Goal: Task Accomplishment & Management: Complete application form

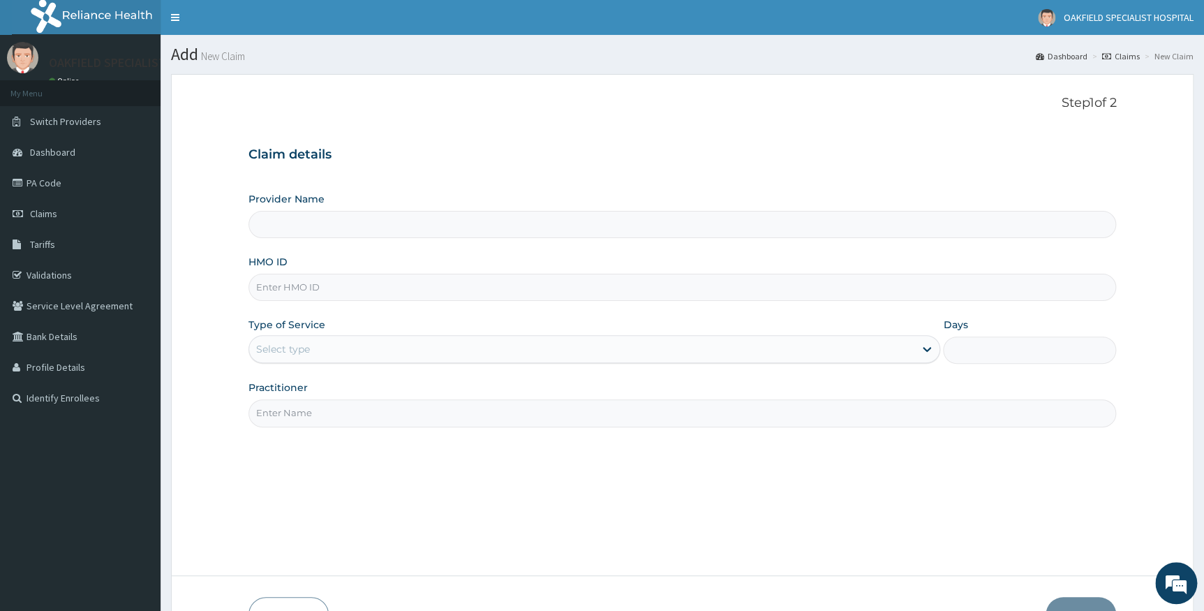
type input "Vinca Hospital Limited"
click at [64, 221] on link "Claims" at bounding box center [80, 213] width 161 height 31
click at [38, 221] on link "Claims" at bounding box center [80, 213] width 161 height 31
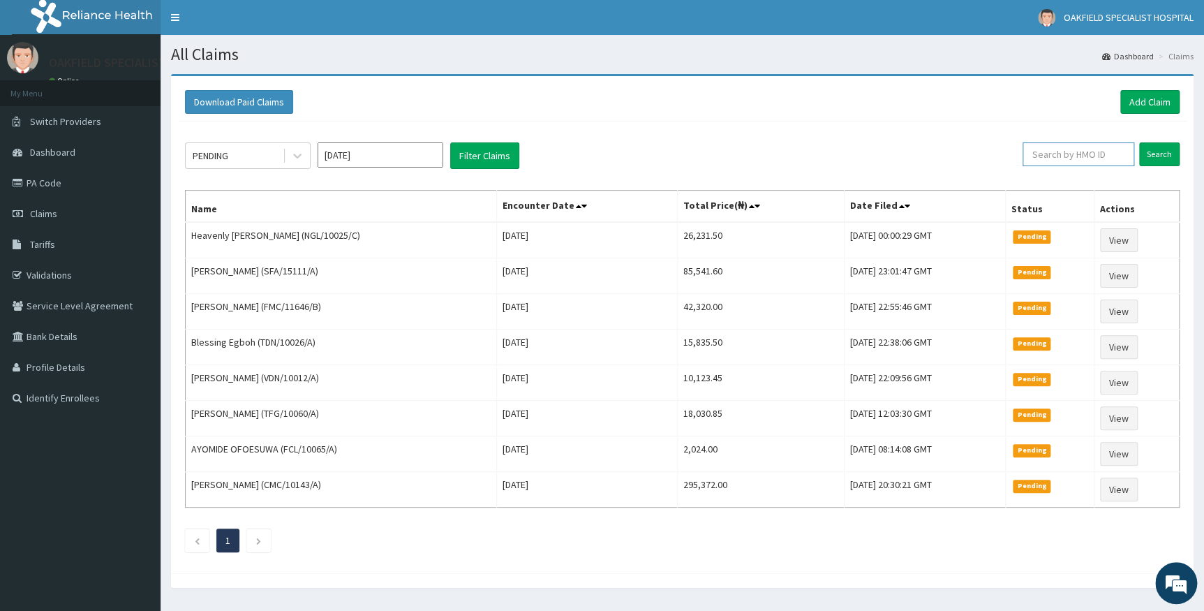
click at [1079, 151] on input "text" at bounding box center [1079, 154] width 112 height 24
paste input "CMC/10143/A"
type input "CMC/10143/A"
click at [1148, 153] on input "Search" at bounding box center [1159, 154] width 40 height 24
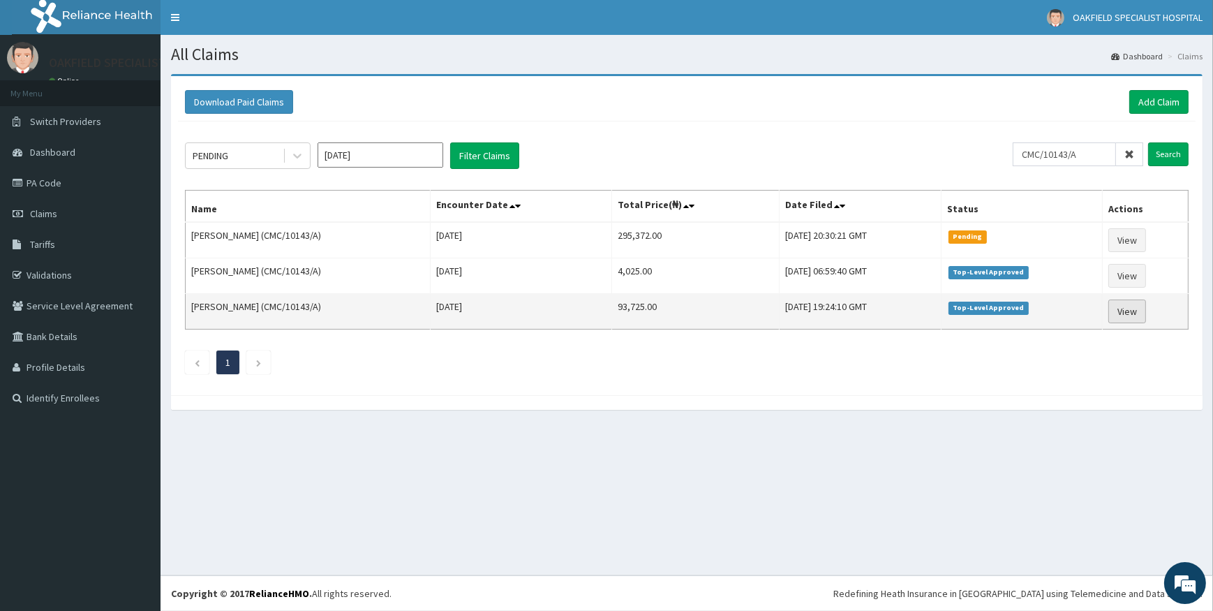
click at [1138, 313] on link "View" at bounding box center [1128, 311] width 38 height 24
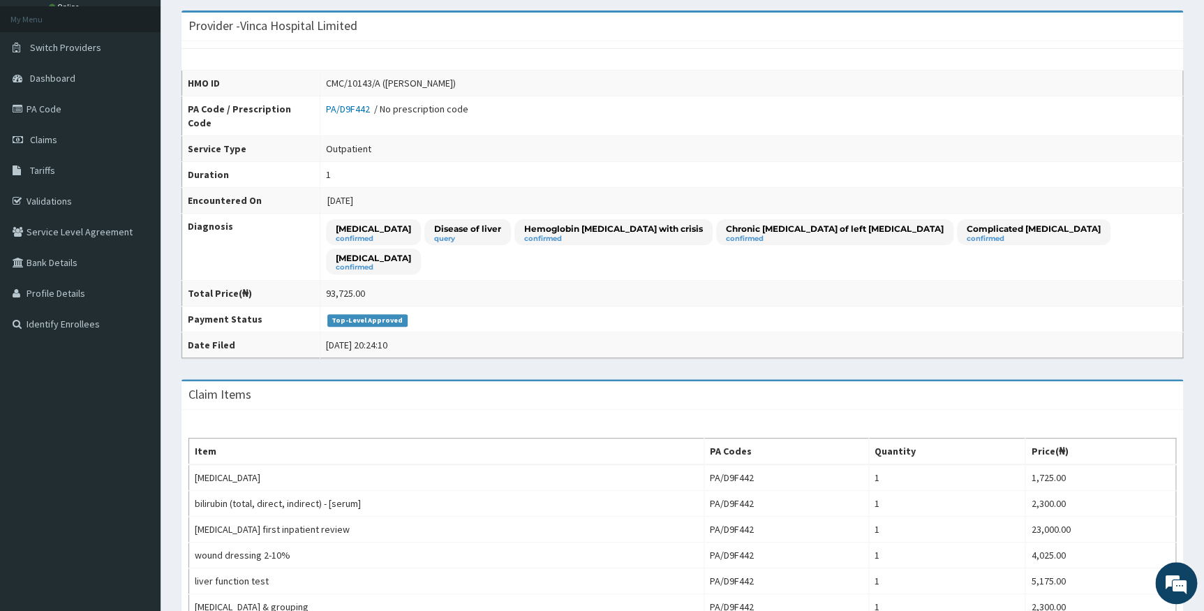
scroll to position [52, 0]
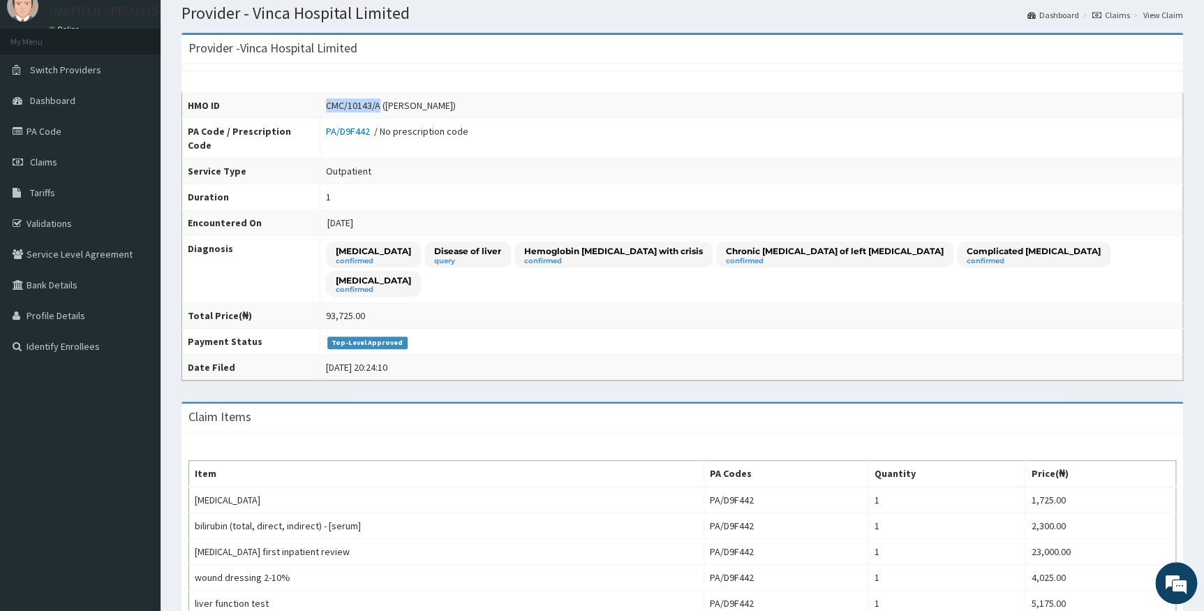
drag, startPoint x: 350, startPoint y: 105, endPoint x: 403, endPoint y: 105, distance: 53.1
click at [403, 105] on div "CMC/10143/A ([PERSON_NAME])" at bounding box center [391, 105] width 130 height 14
copy div "CMC/10143/A"
click at [54, 126] on link "PA Code" at bounding box center [80, 131] width 161 height 31
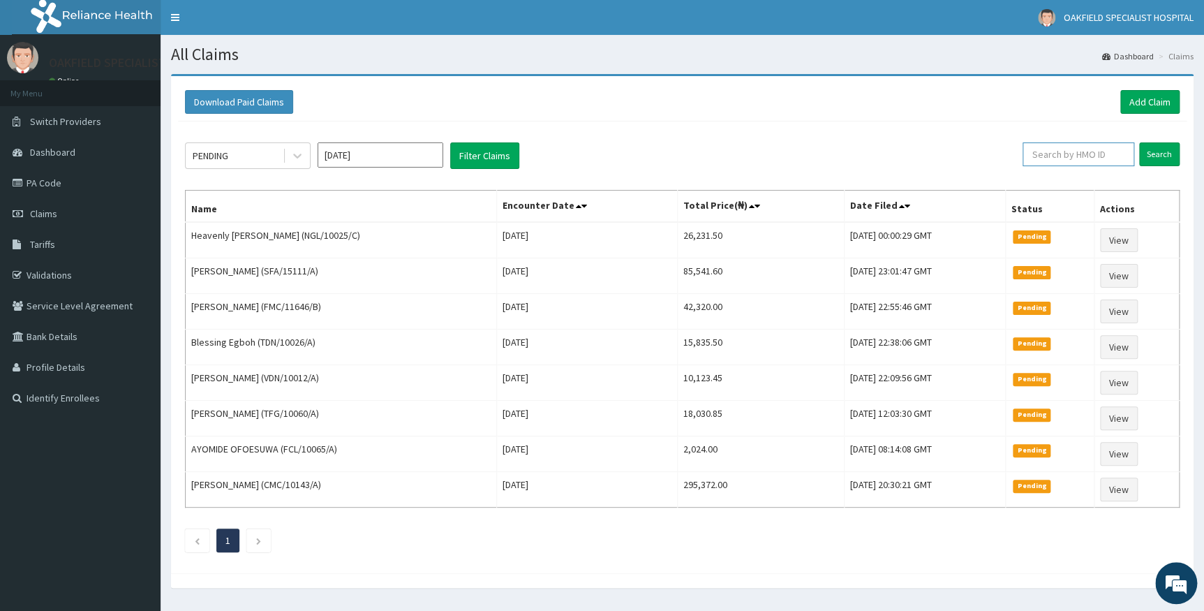
click at [1058, 153] on input "text" at bounding box center [1079, 154] width 112 height 24
paste input "CMC/10143/A"
type input "CMC/10143/A"
click at [1155, 155] on input "Search" at bounding box center [1159, 154] width 40 height 24
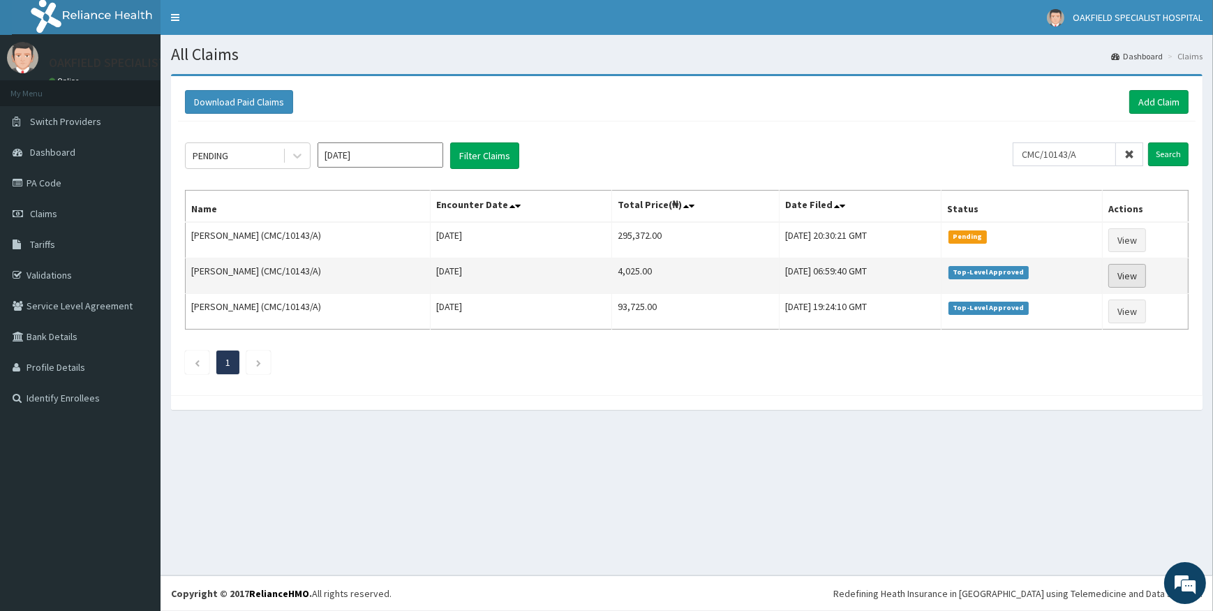
click at [1133, 277] on link "View" at bounding box center [1128, 276] width 38 height 24
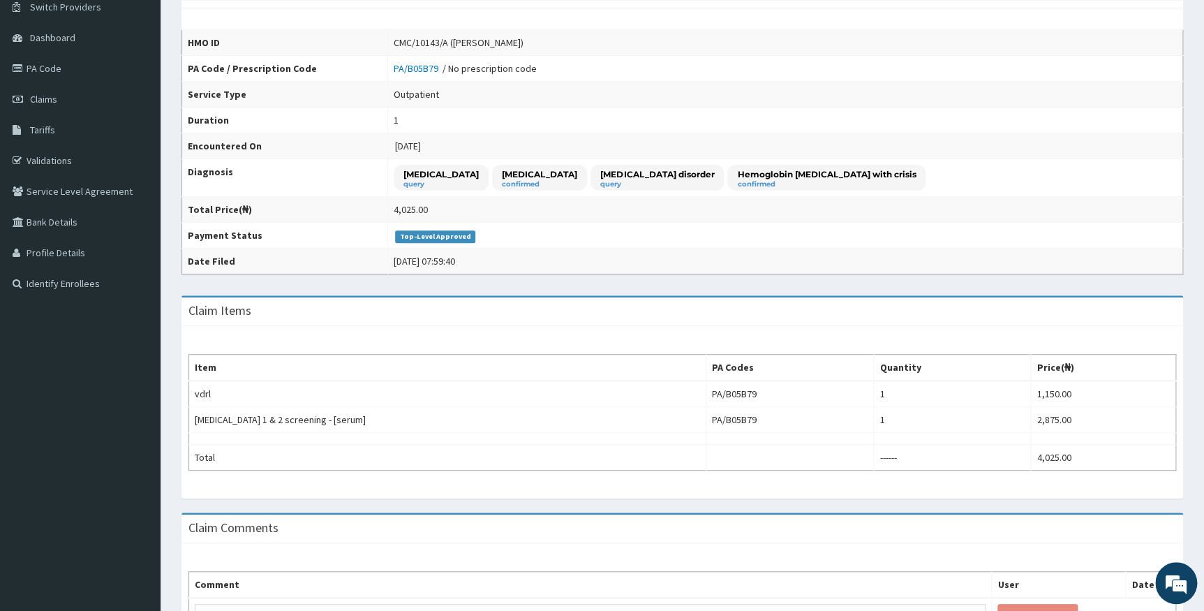
scroll to position [190, 0]
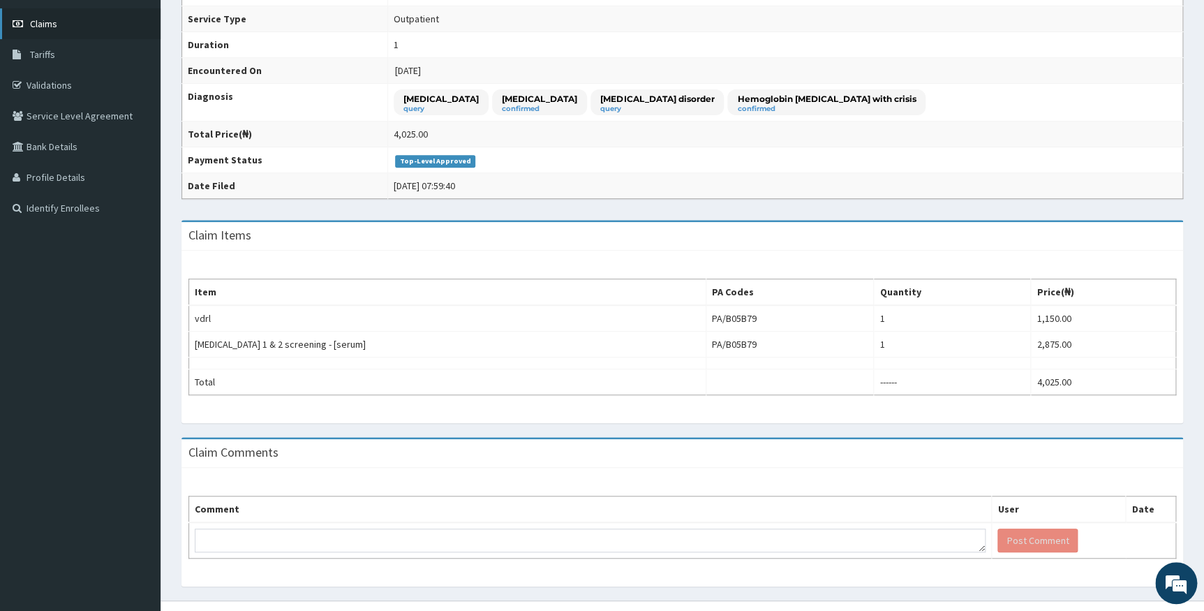
click at [65, 24] on link "Claims" at bounding box center [80, 23] width 161 height 31
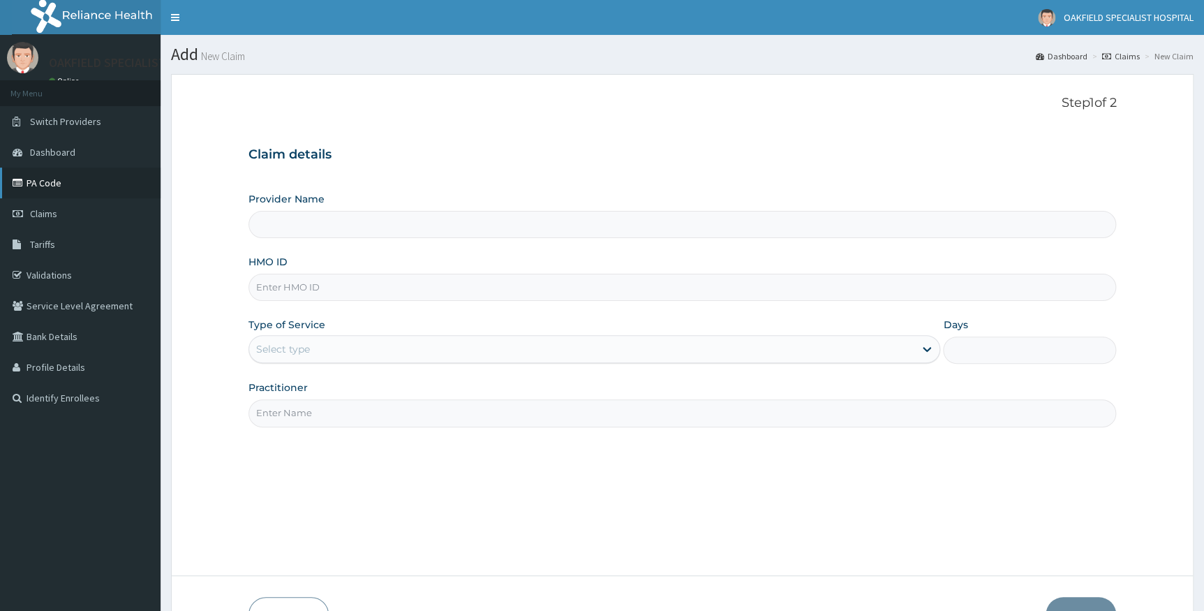
type input "Vinca Hospital Limited"
click at [33, 175] on link "PA Code" at bounding box center [80, 183] width 161 height 31
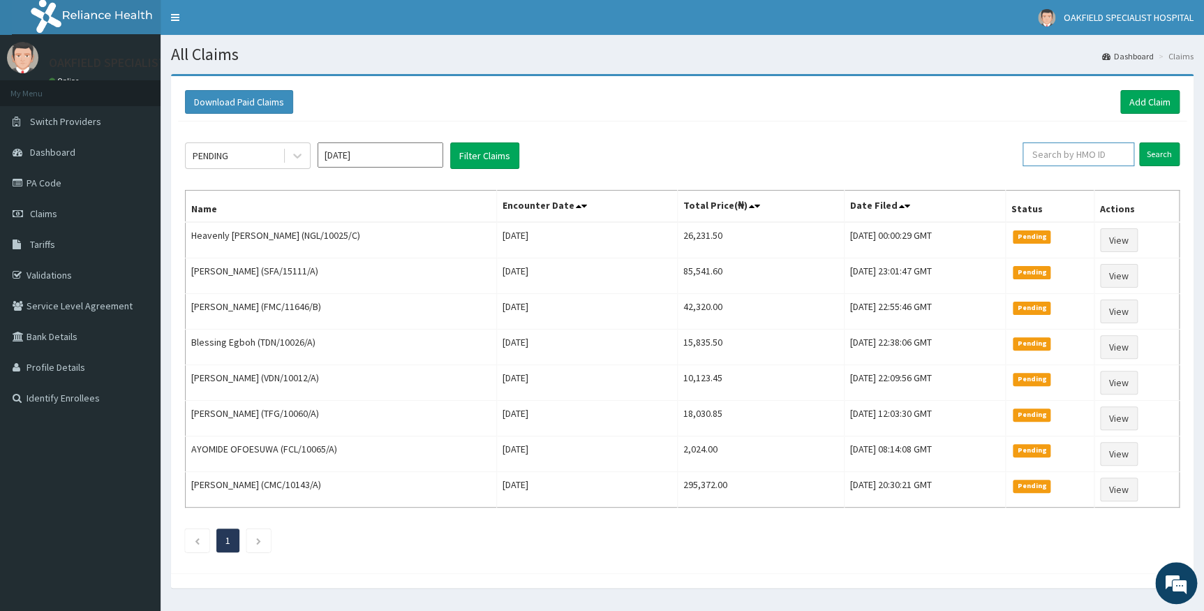
click at [1080, 153] on input "text" at bounding box center [1079, 154] width 112 height 24
paste input "CMC/10143/A"
type input "CMC/10143/A"
click at [1159, 146] on input "Search" at bounding box center [1159, 154] width 40 height 24
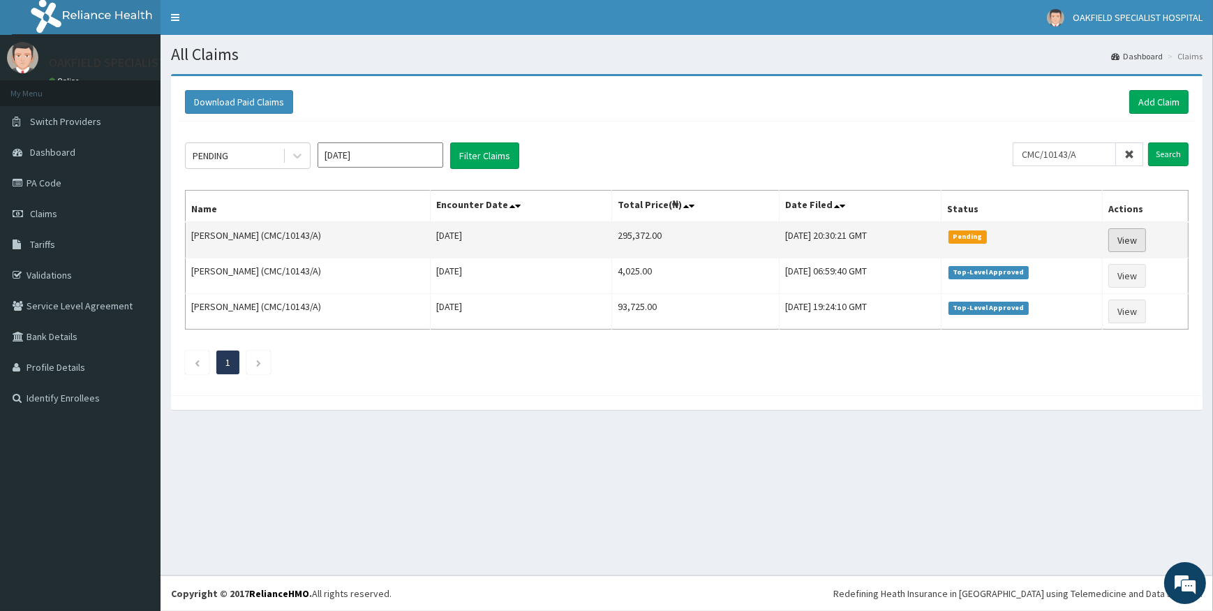
click at [1136, 237] on link "View" at bounding box center [1128, 240] width 38 height 24
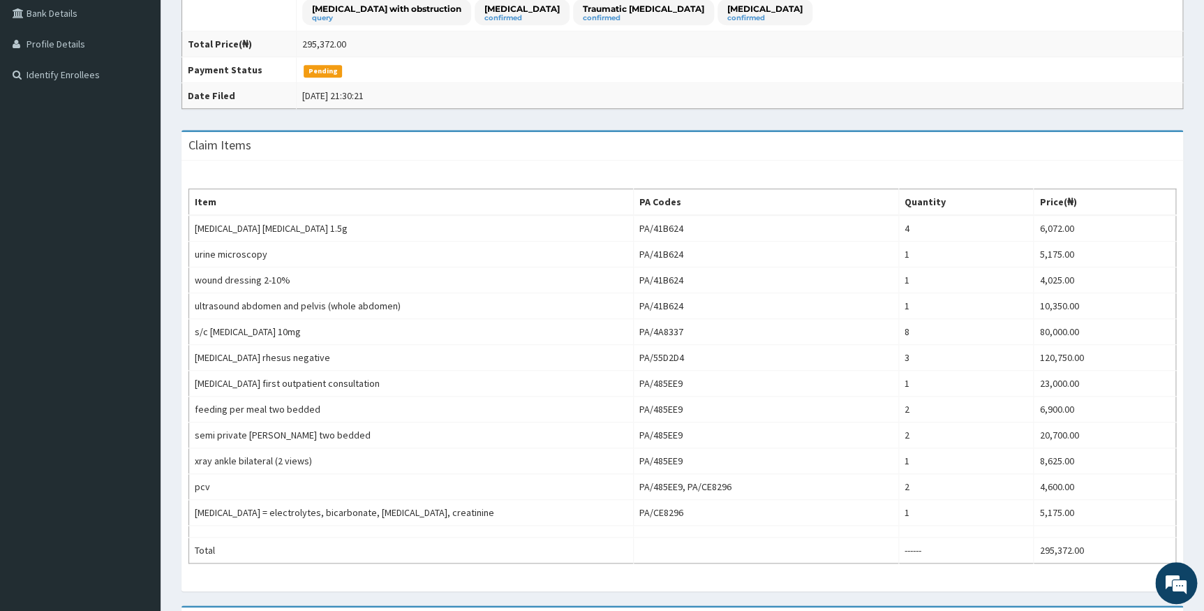
scroll to position [70, 0]
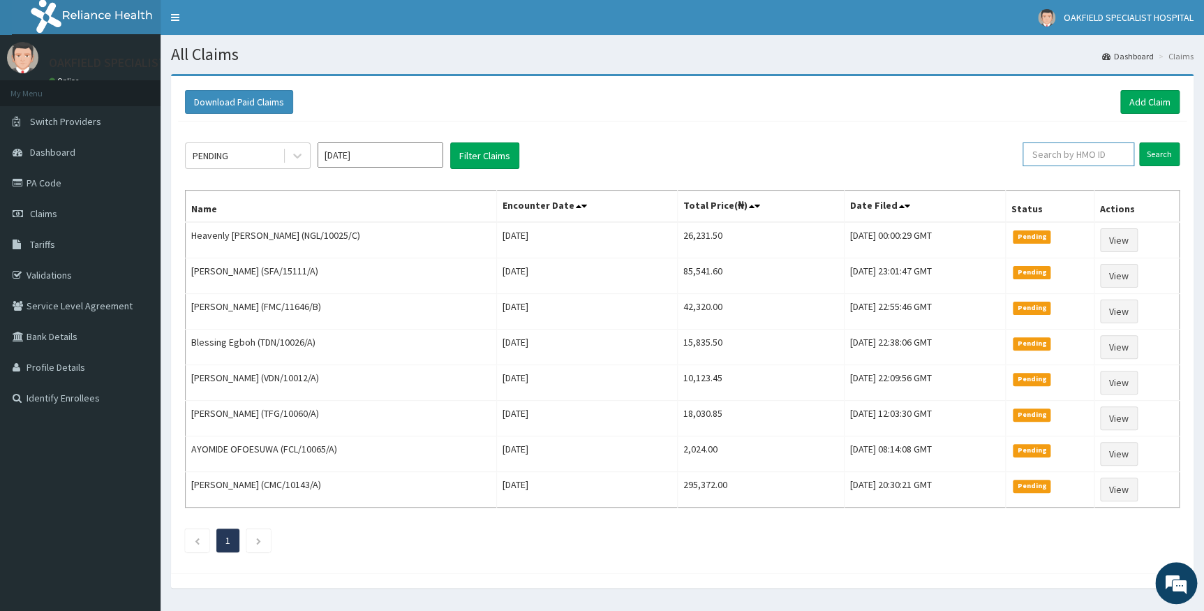
click at [1072, 156] on input "text" at bounding box center [1079, 154] width 112 height 24
paste input "CMC/10143/A"
type input "CMC/10143/A"
click at [1146, 156] on input "Search" at bounding box center [1159, 154] width 40 height 24
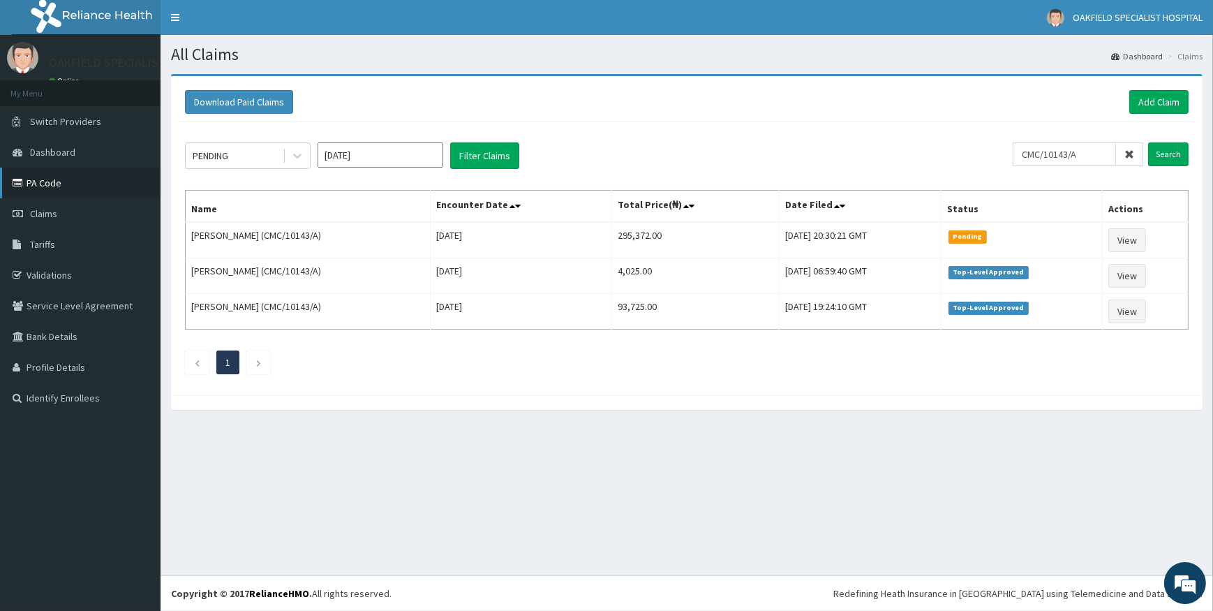
click at [51, 187] on link "PA Code" at bounding box center [80, 183] width 161 height 31
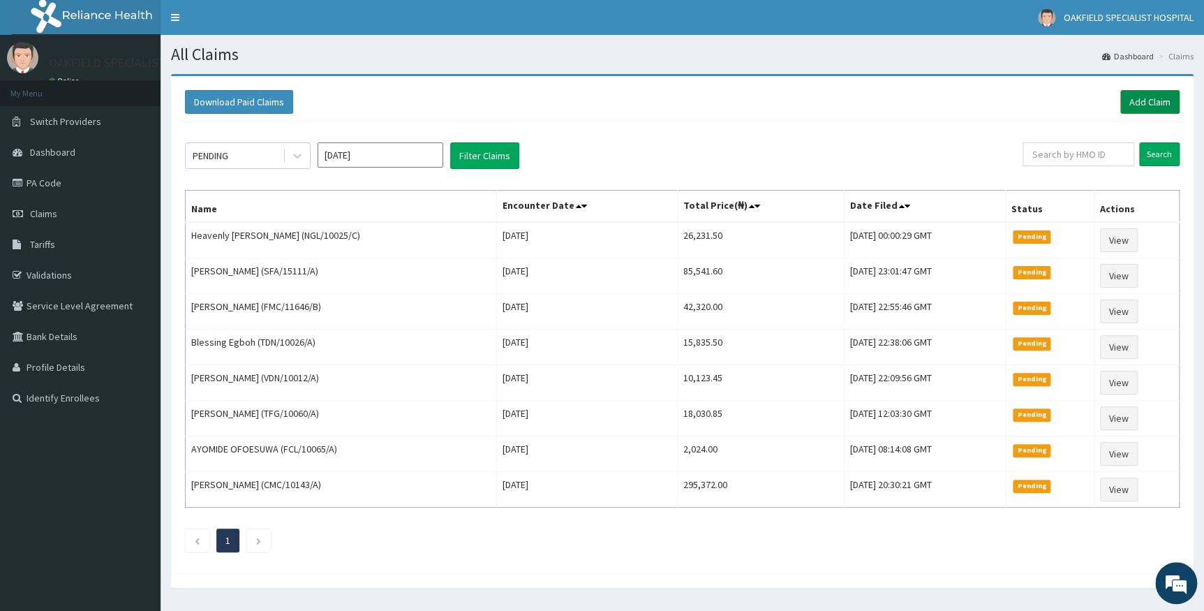
click at [1138, 95] on link "Add Claim" at bounding box center [1149, 102] width 59 height 24
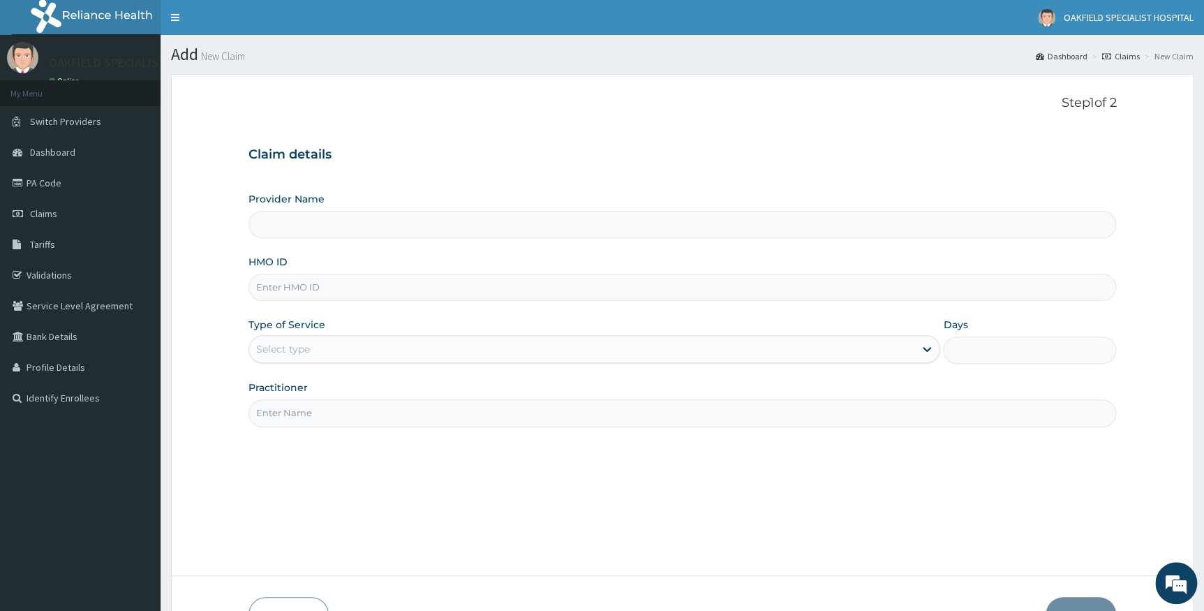
type input "Vinca Hospital Limited"
drag, startPoint x: 313, startPoint y: 289, endPoint x: 313, endPoint y: 302, distance: 13.3
click at [313, 302] on div "Provider Name Vinca Hospital Limited HMO ID Type of Service Select type Days Pr…" at bounding box center [683, 309] width 868 height 235
paste input "CMC/10143/A"
type input "CMC/10143/A"
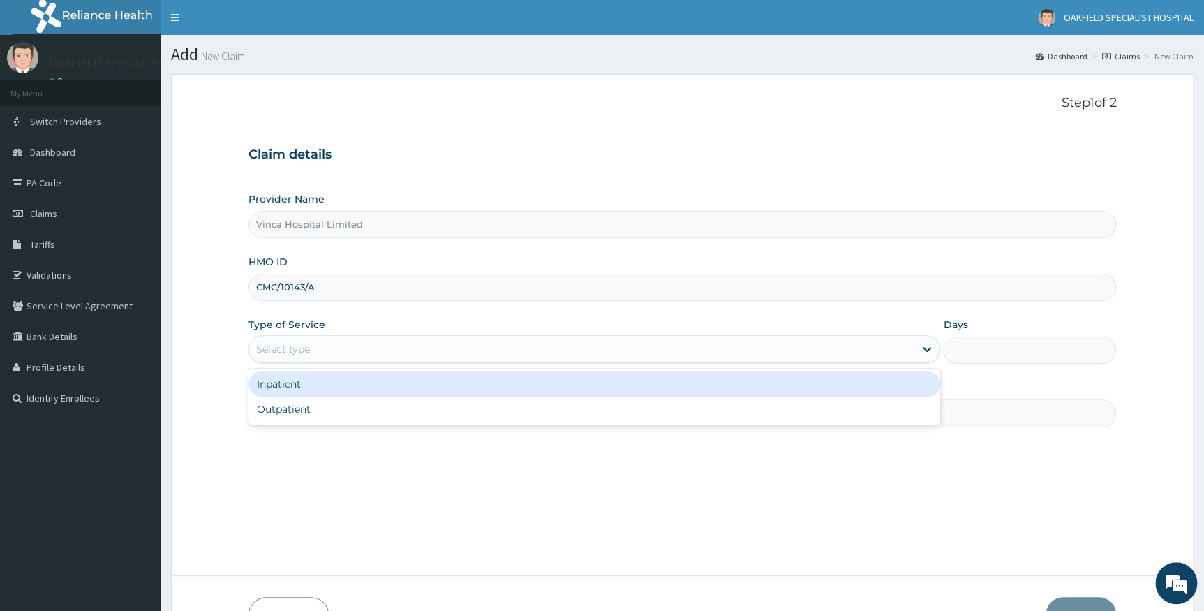
click at [293, 351] on div "Select type" at bounding box center [283, 349] width 54 height 14
click at [320, 383] on div "Inpatient" at bounding box center [595, 383] width 692 height 25
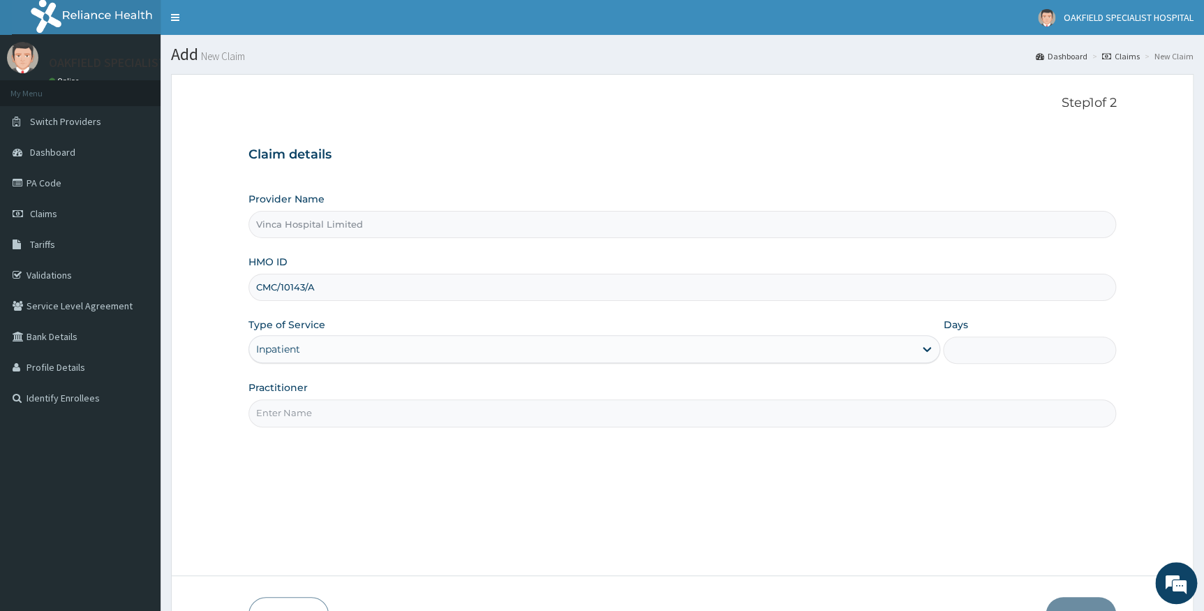
click at [996, 352] on input "Days" at bounding box center [1029, 349] width 173 height 27
type input "5"
click at [316, 411] on input "Practitioner" at bounding box center [683, 412] width 868 height 27
type input "DR BELLO"
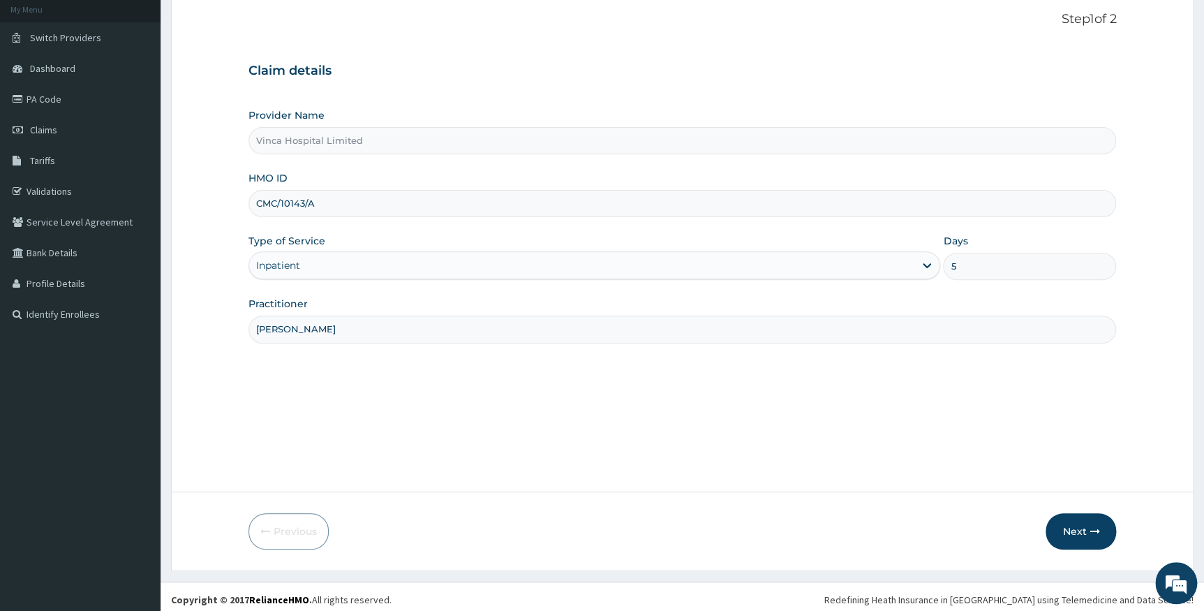
scroll to position [89, 0]
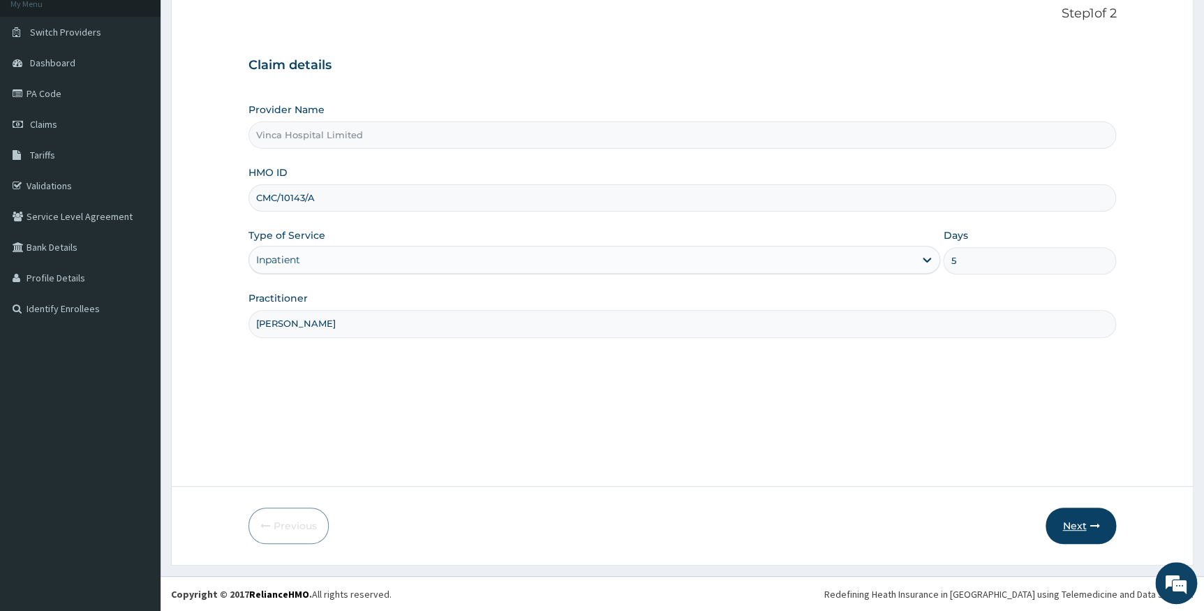
click at [1068, 534] on button "Next" at bounding box center [1081, 525] width 71 height 36
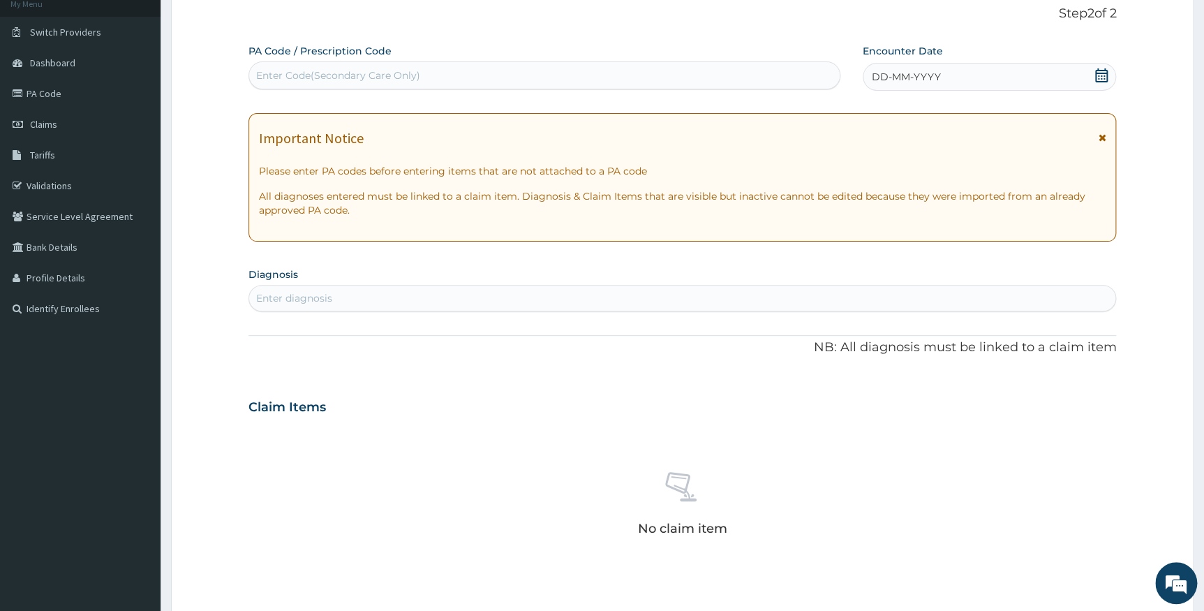
click at [572, 76] on div "Enter Code(Secondary Care Only)" at bounding box center [544, 75] width 591 height 22
paste input "CMC/10143/A"
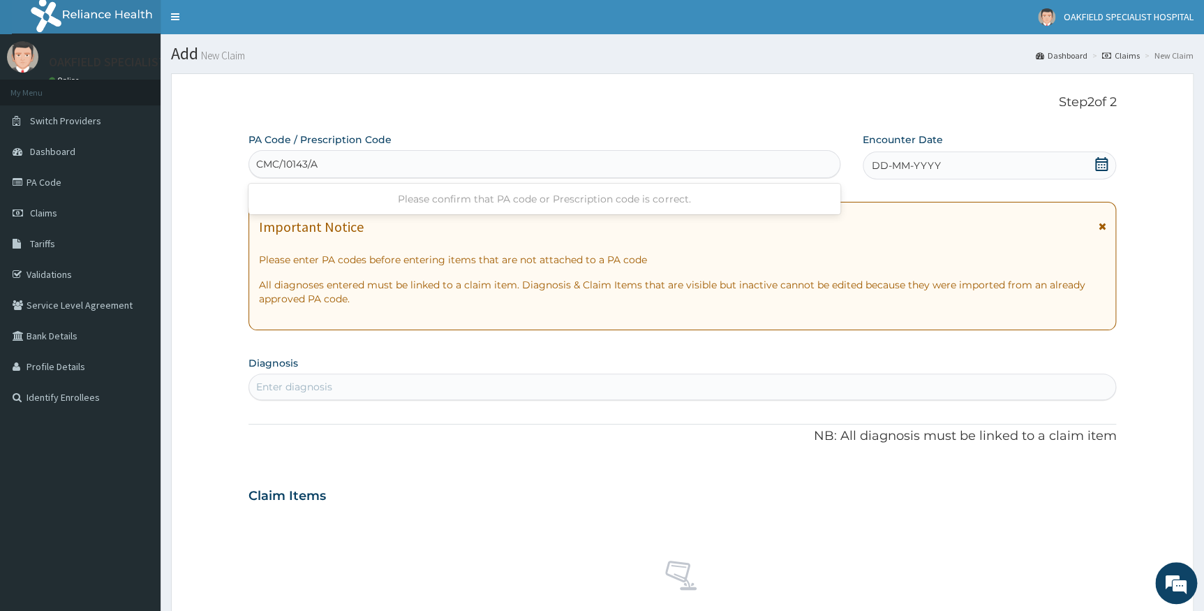
scroll to position [0, 0]
type input "C"
click at [475, 165] on div "Enter Code(Secondary Care Only)" at bounding box center [544, 165] width 591 height 22
paste input "PA/1E9F92"
type input "PA/1E9F92"
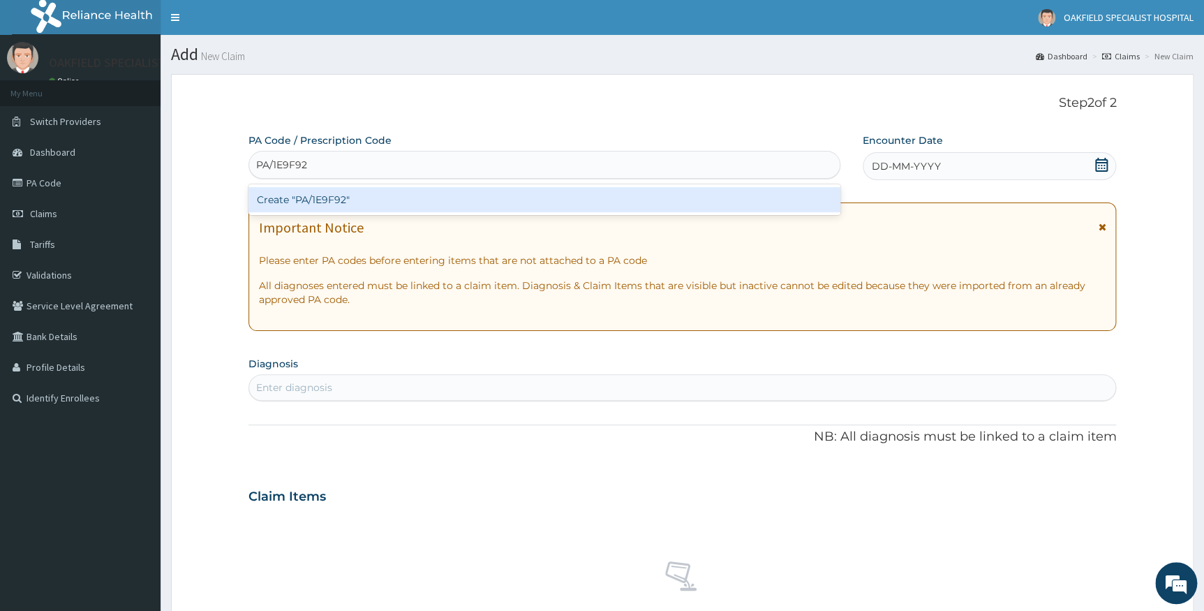
click at [446, 202] on div "Create "PA/1E9F92"" at bounding box center [545, 199] width 592 height 25
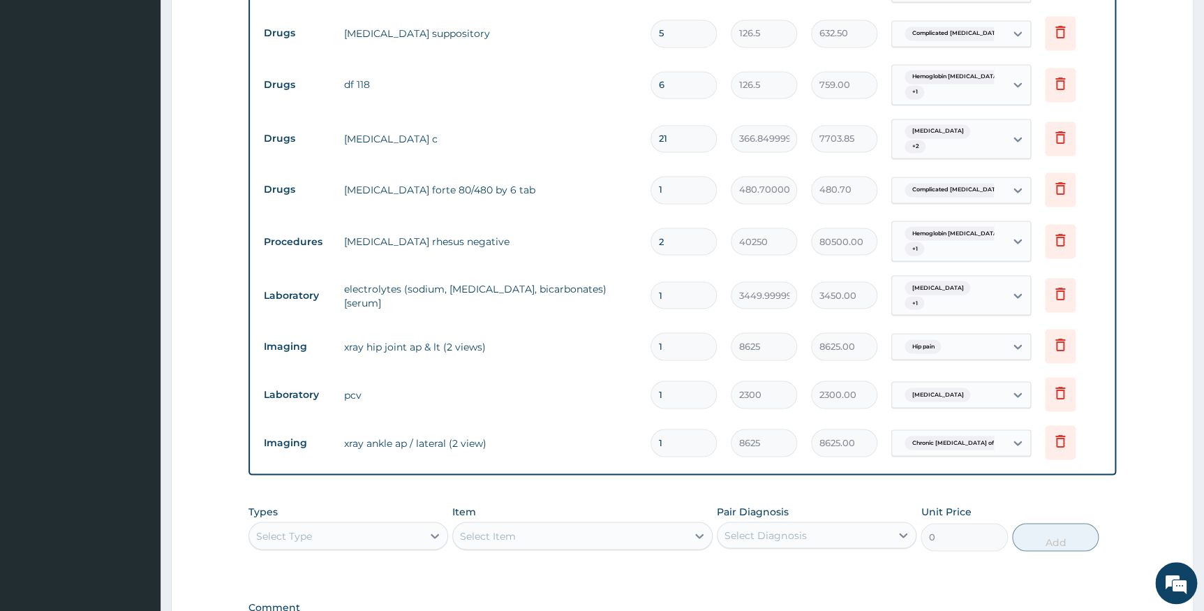
scroll to position [1260, 0]
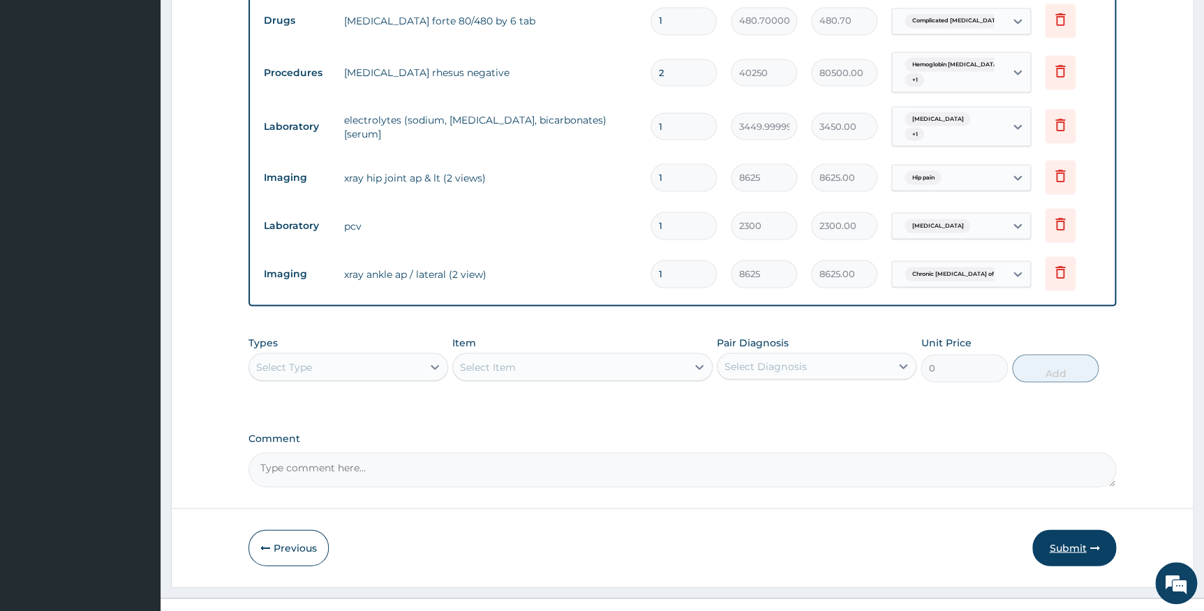
click at [1062, 529] on button "Submit" at bounding box center [1074, 547] width 84 height 36
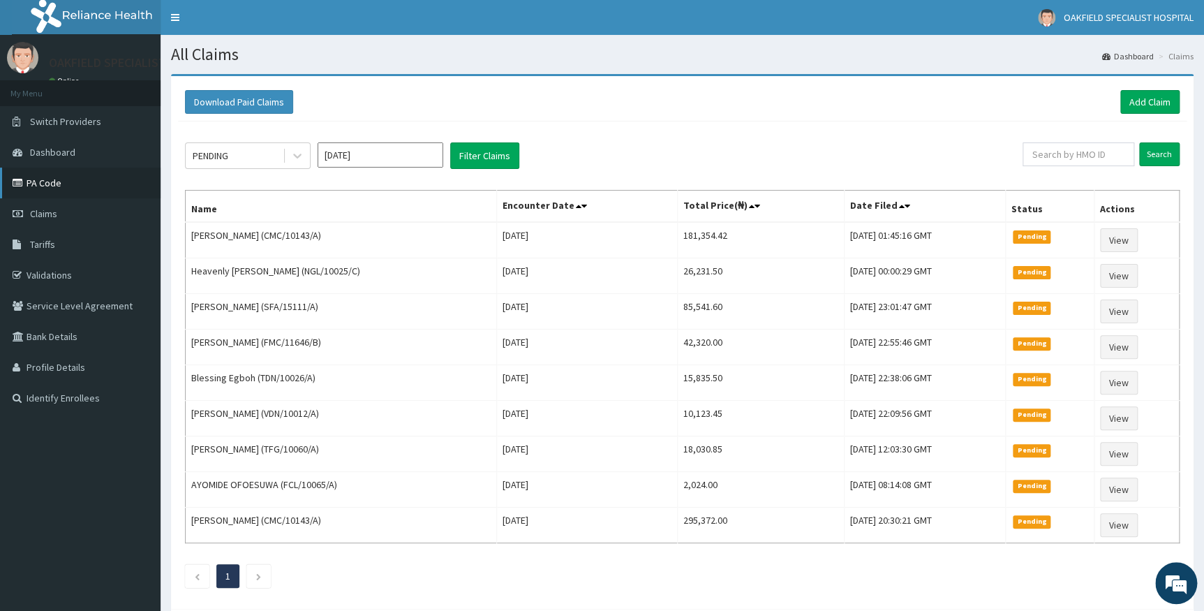
click at [26, 184] on icon at bounding box center [20, 183] width 14 height 10
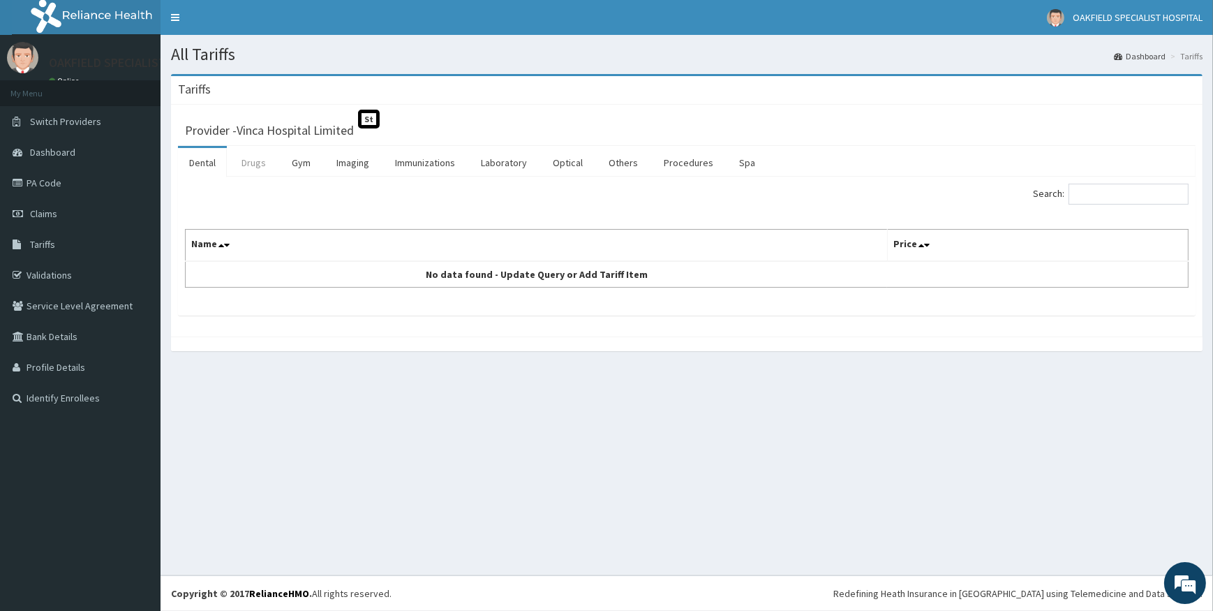
click at [263, 161] on link "Drugs" at bounding box center [253, 162] width 47 height 29
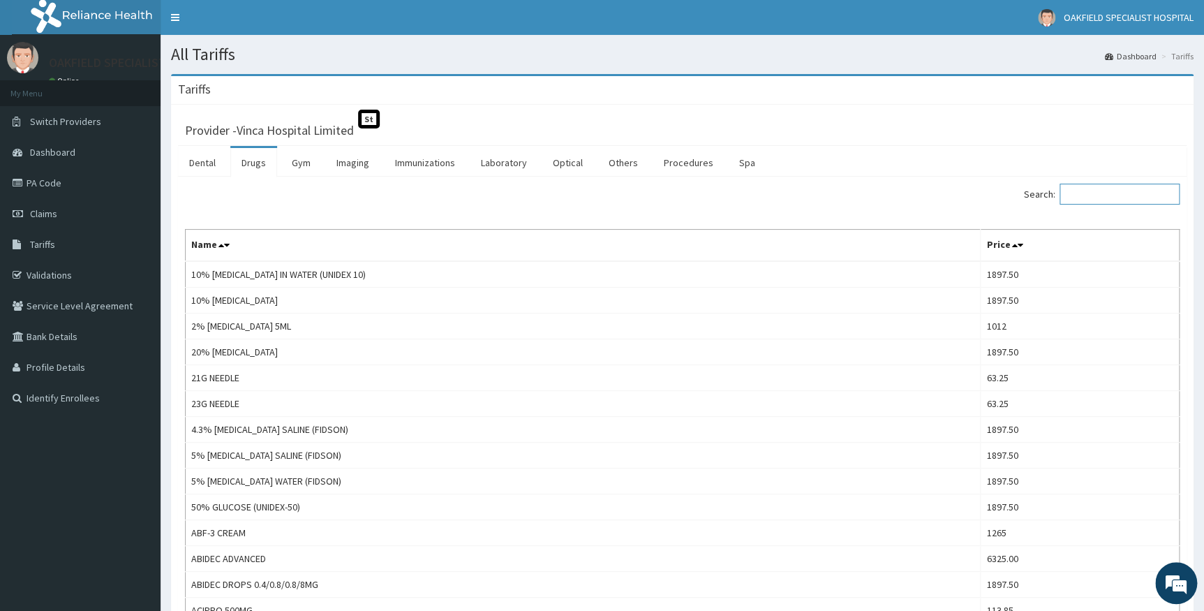
click at [1142, 196] on input "Search:" at bounding box center [1120, 194] width 120 height 21
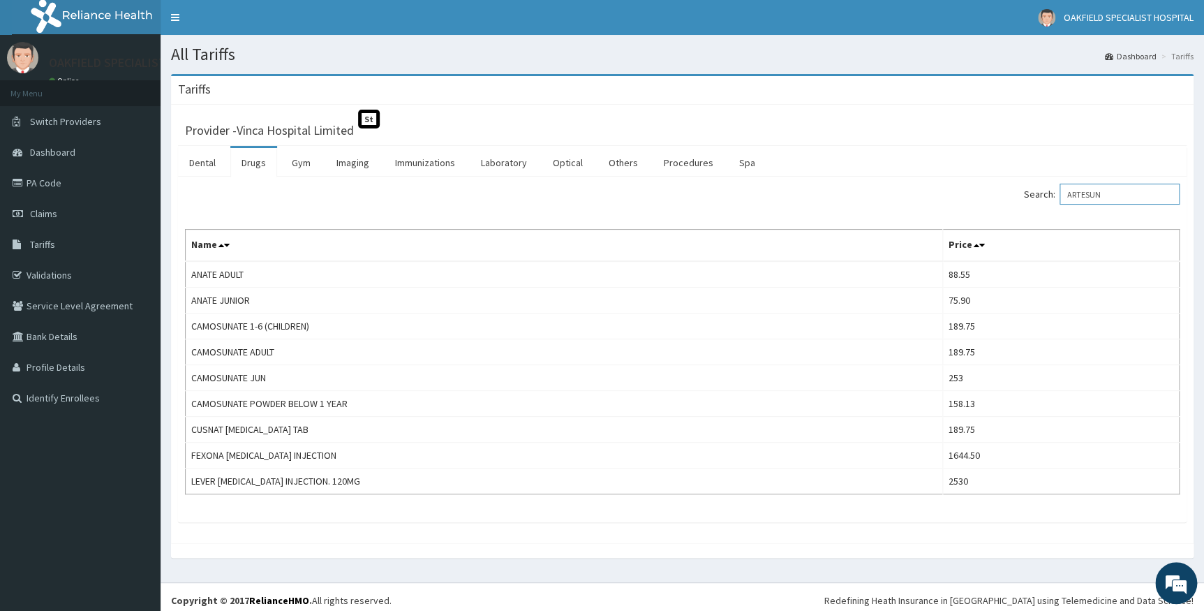
type input "ARTESUN"
click at [45, 212] on span "Claims" at bounding box center [43, 213] width 27 height 13
click at [40, 221] on link "Claims" at bounding box center [80, 213] width 161 height 31
click at [42, 210] on span "Claims" at bounding box center [43, 213] width 27 height 13
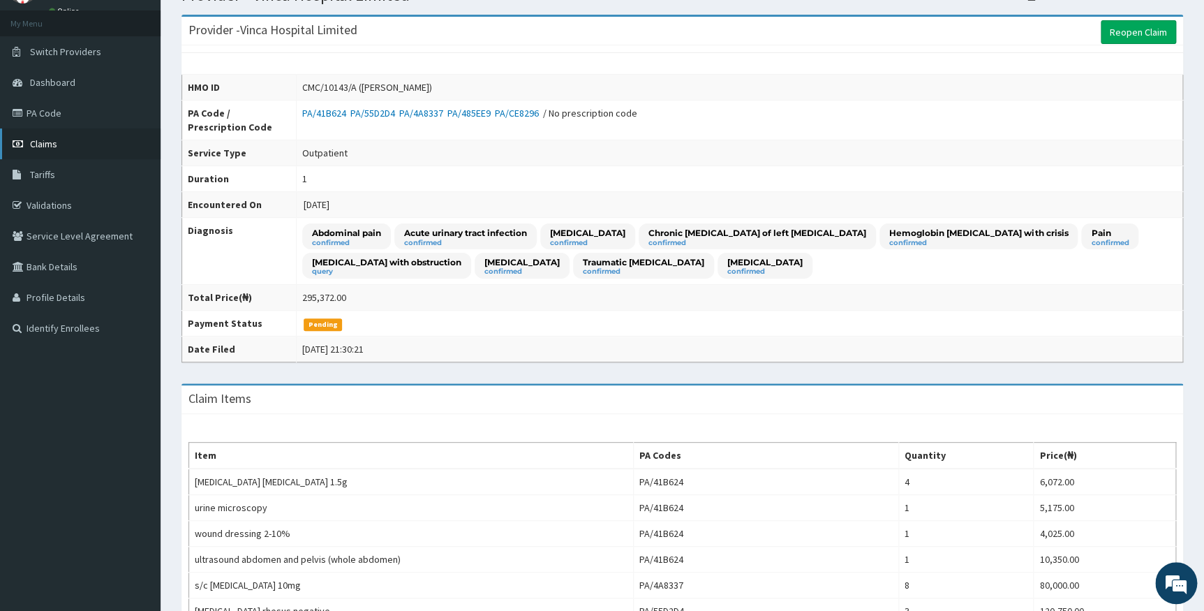
click at [74, 149] on link "Claims" at bounding box center [80, 143] width 161 height 31
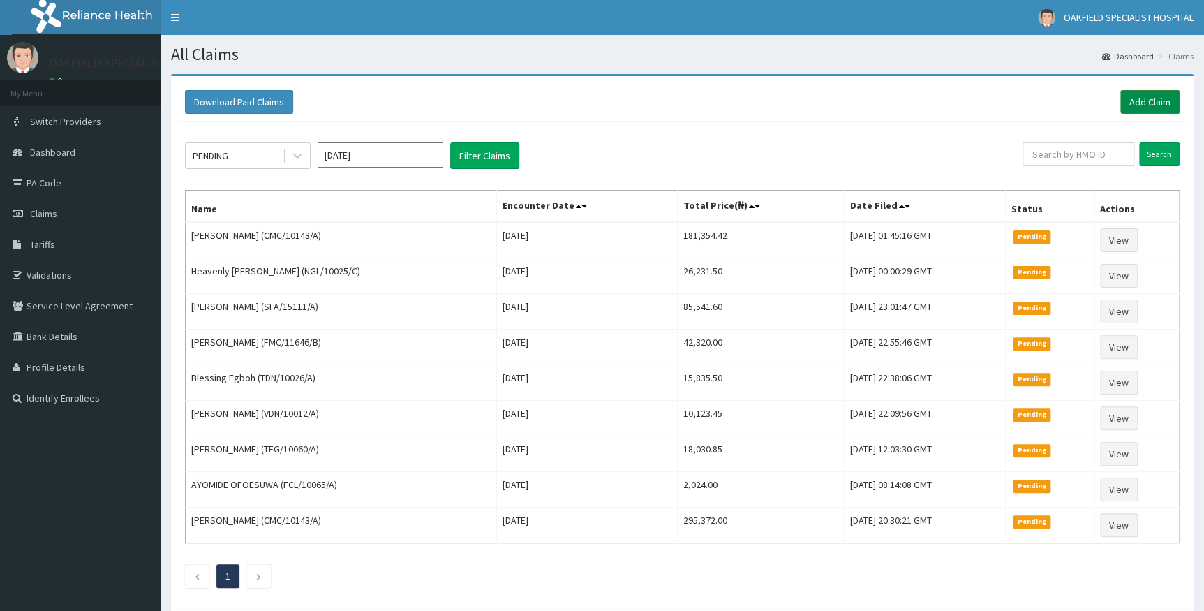
click at [1153, 98] on link "Add Claim" at bounding box center [1149, 102] width 59 height 24
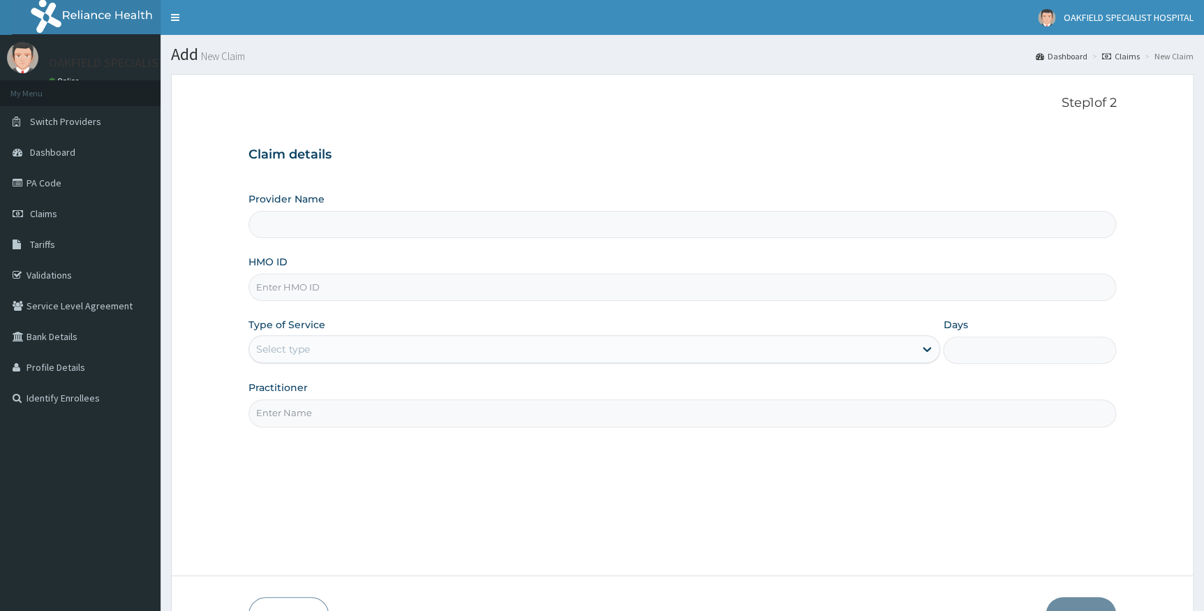
type input "Vinca Hospital Limited"
click at [407, 279] on input "HMO ID" at bounding box center [683, 287] width 868 height 27
paste input "AOF/10107/A"
type input "AOF/10107/A"
click at [412, 345] on div "Select type" at bounding box center [582, 349] width 666 height 22
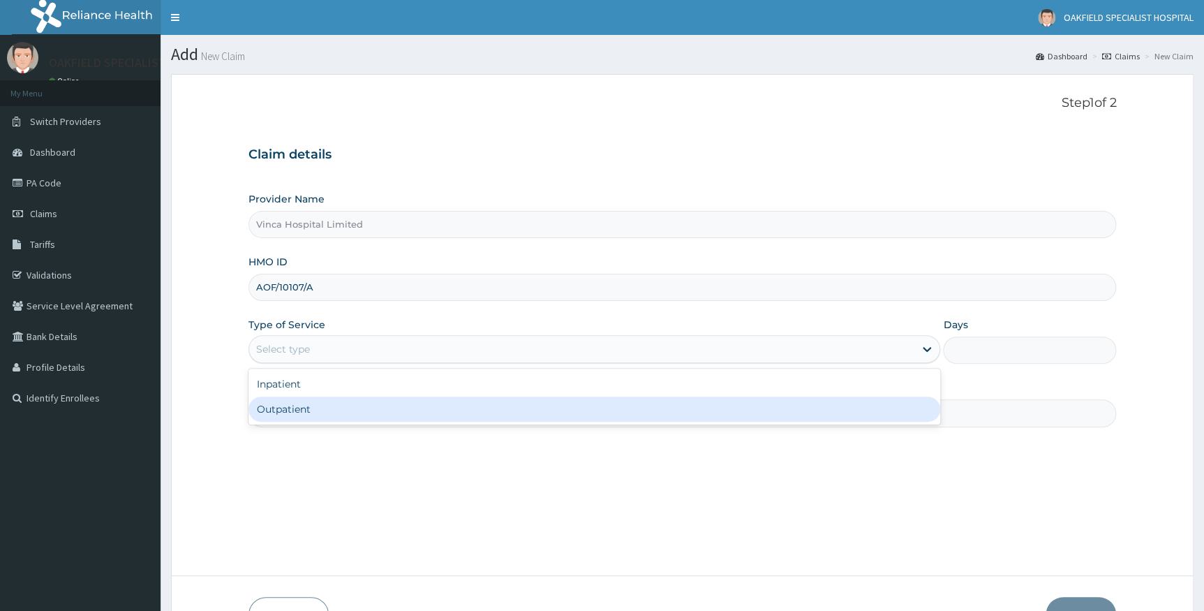
click at [373, 407] on div "Outpatient" at bounding box center [595, 408] width 692 height 25
type input "1"
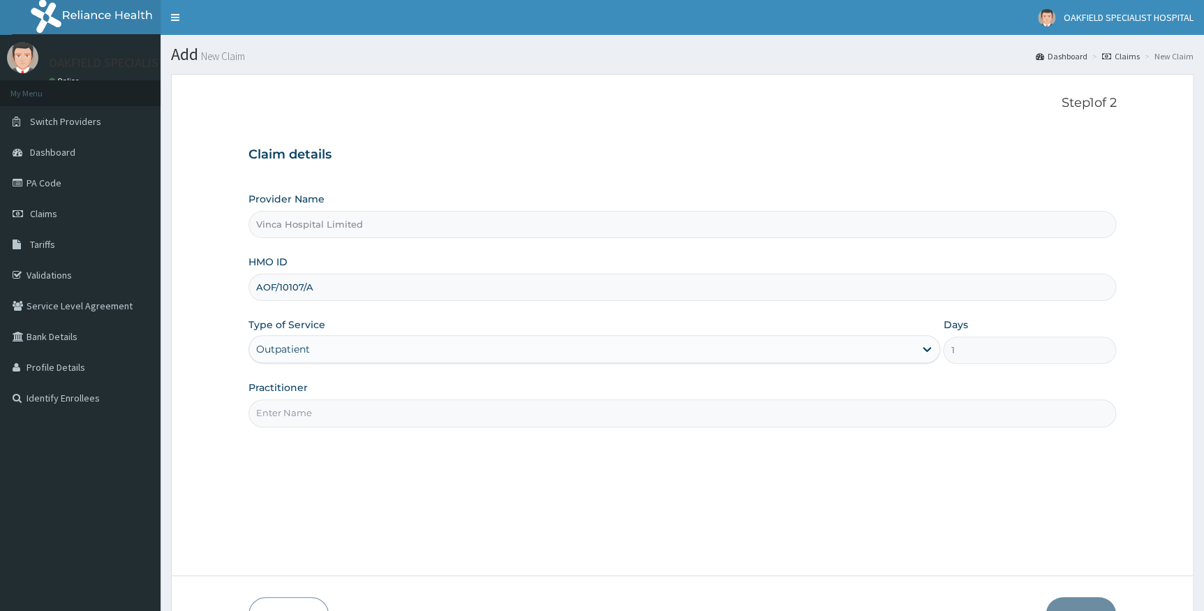
click at [373, 407] on input "Practitioner" at bounding box center [683, 412] width 868 height 27
type input "[PERSON_NAME]"
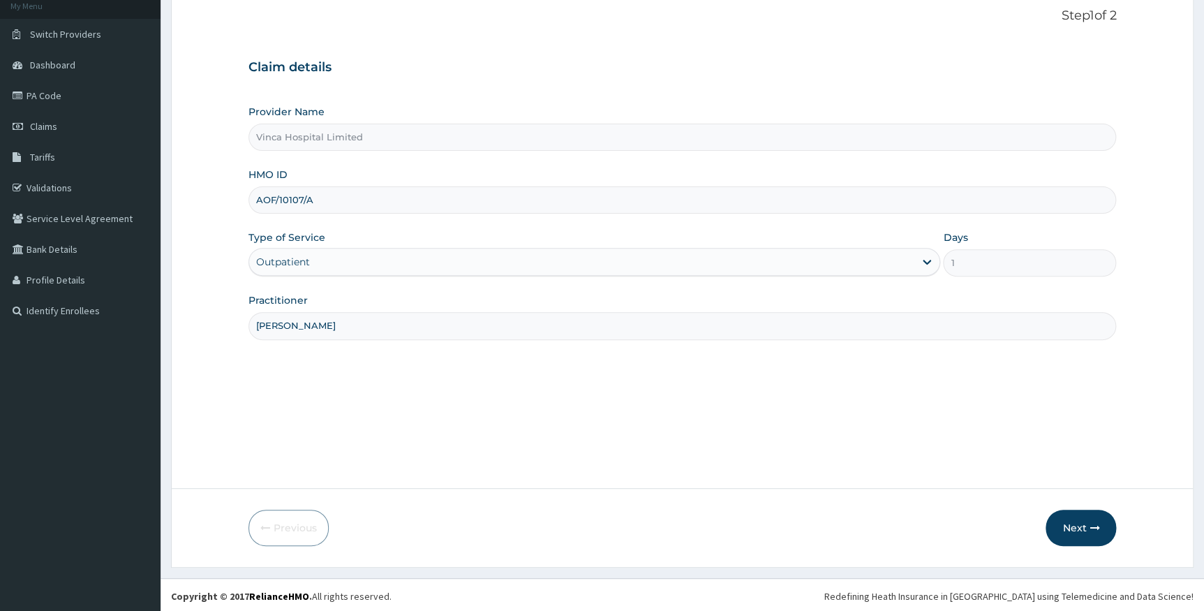
scroll to position [89, 0]
drag, startPoint x: 665, startPoint y: 258, endPoint x: 649, endPoint y: 261, distance: 16.4
click at [665, 258] on div "Outpatient" at bounding box center [582, 260] width 666 height 22
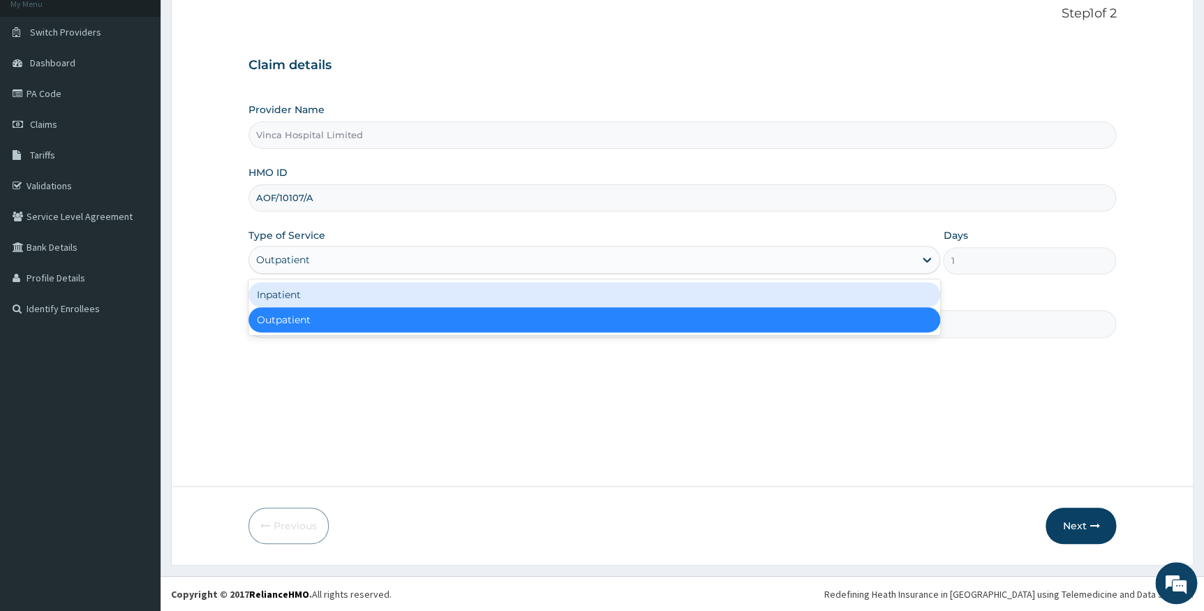
click at [475, 300] on div "Inpatient" at bounding box center [595, 294] width 692 height 25
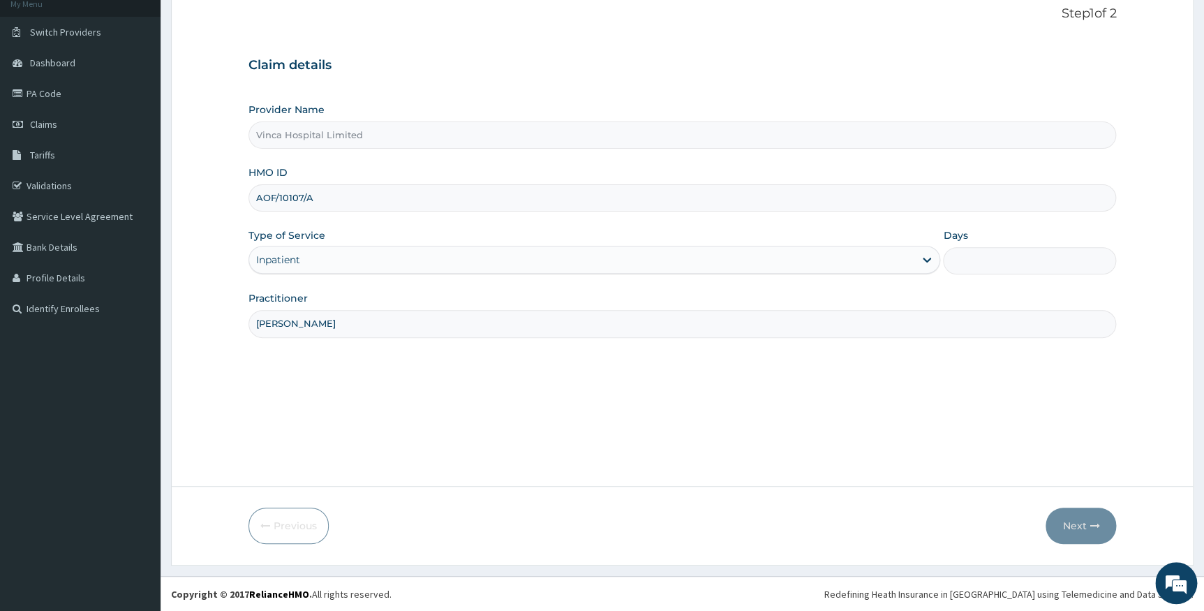
click at [974, 261] on input "Days" at bounding box center [1029, 260] width 173 height 27
type input "2"
click at [1069, 527] on button "Next" at bounding box center [1081, 525] width 71 height 36
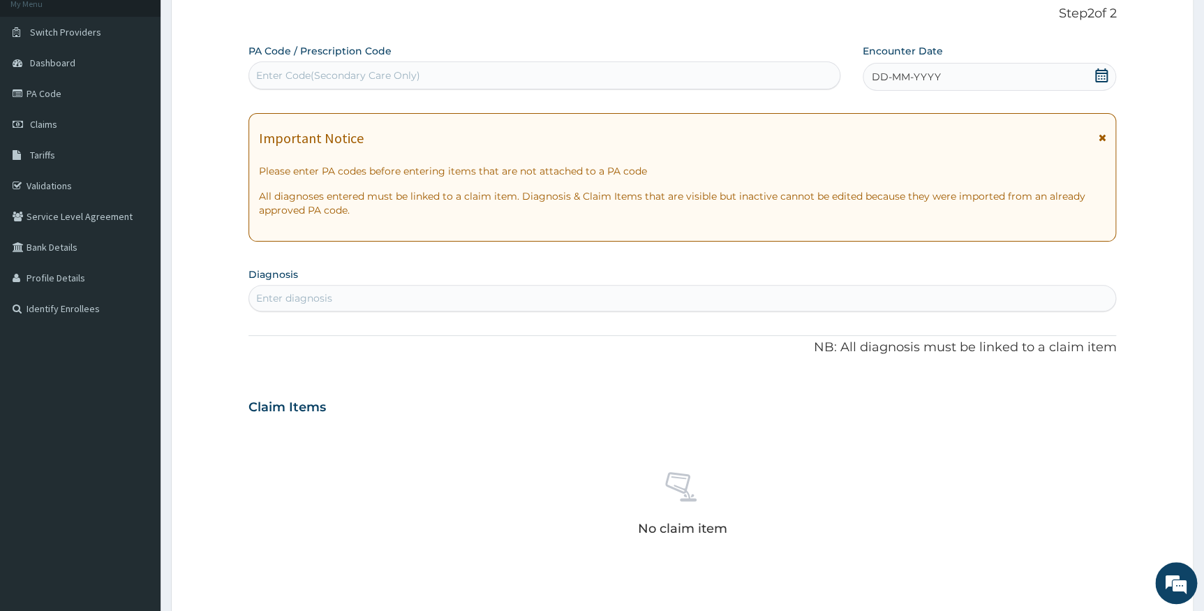
scroll to position [0, 0]
click at [452, 70] on div "Enter Code(Secondary Care Only)" at bounding box center [544, 75] width 591 height 22
paste input "PA/AC370B"
type input "PA/AC370B"
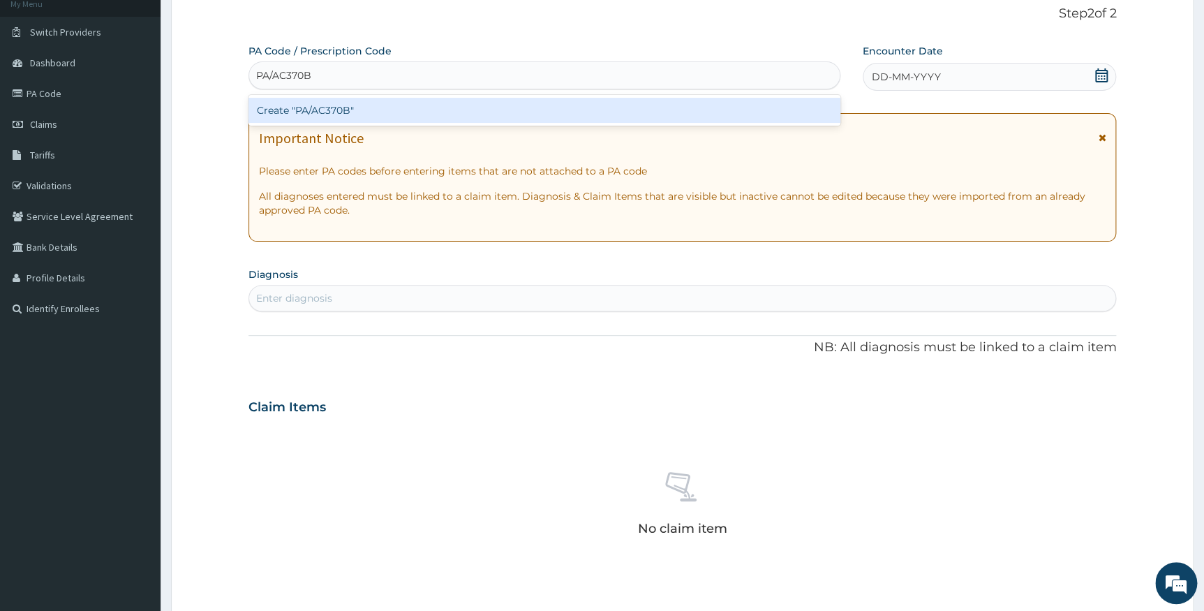
click at [443, 111] on div "Create "PA/AC370B"" at bounding box center [545, 110] width 592 height 25
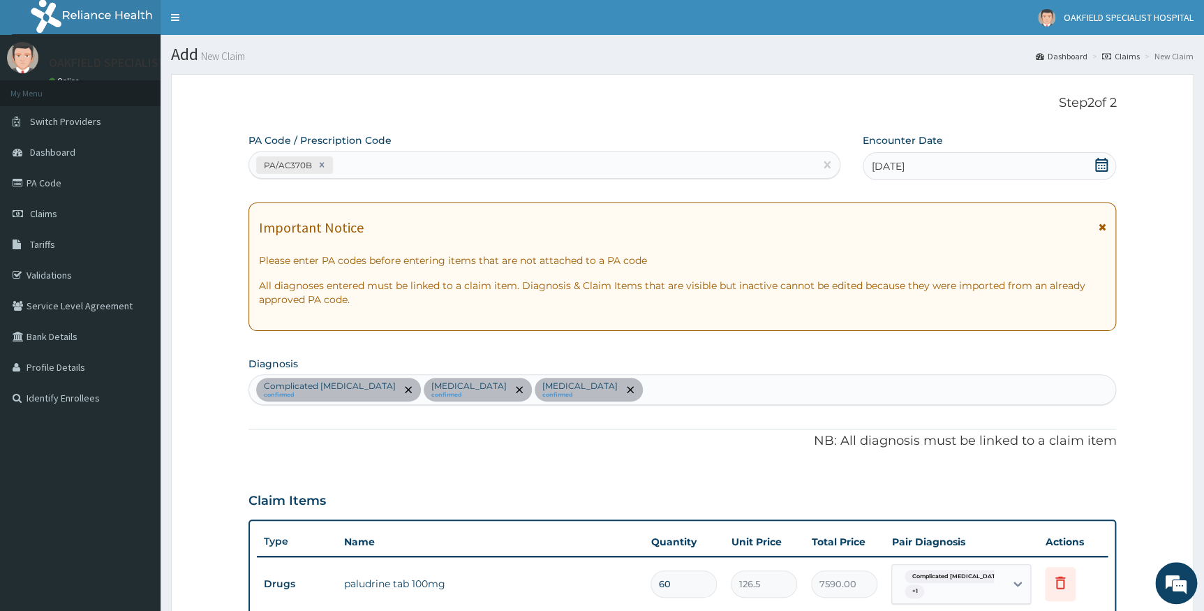
click at [499, 167] on div "PA/AC370B" at bounding box center [531, 165] width 565 height 23
paste input "PA/65DC90"
type input "PA/65DC90"
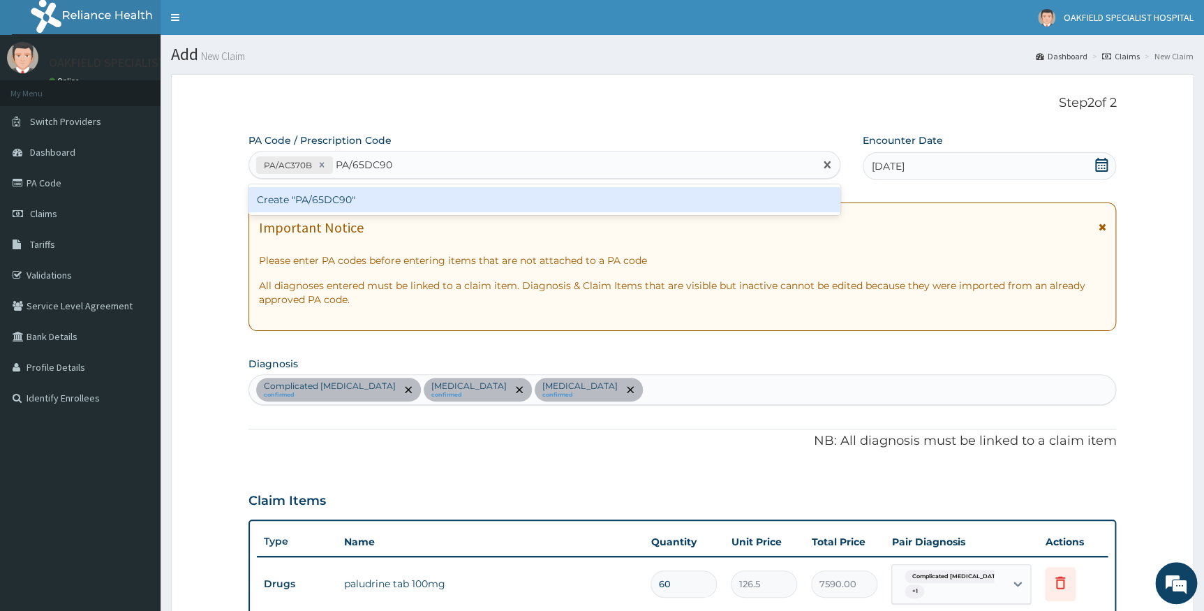
click at [493, 192] on div "Create "PA/65DC90"" at bounding box center [545, 199] width 592 height 25
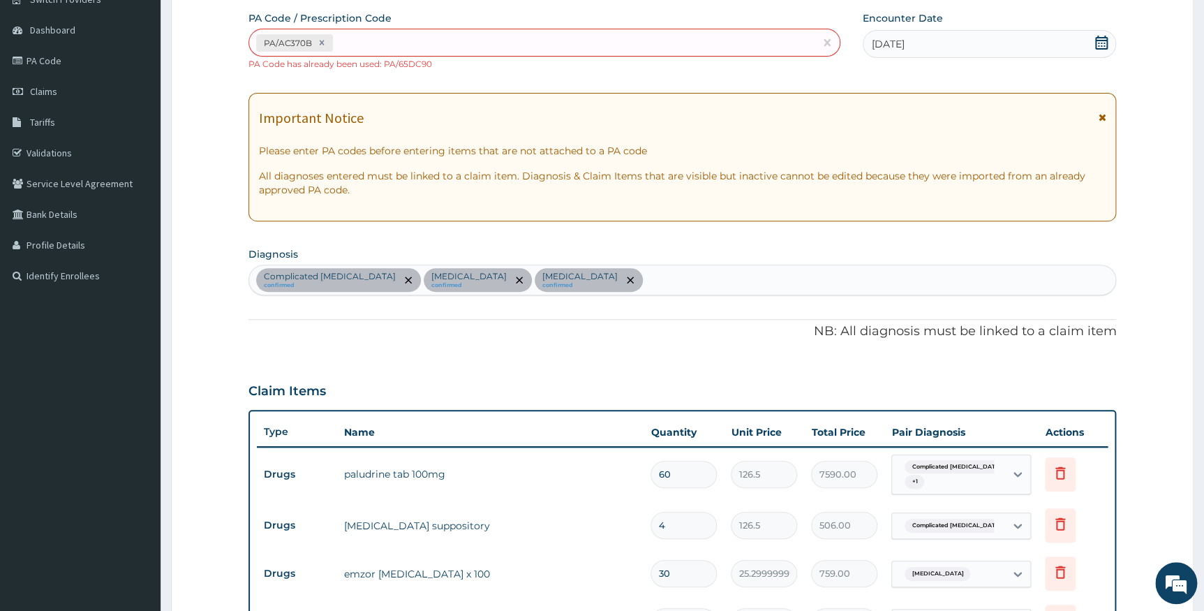
scroll to position [48, 0]
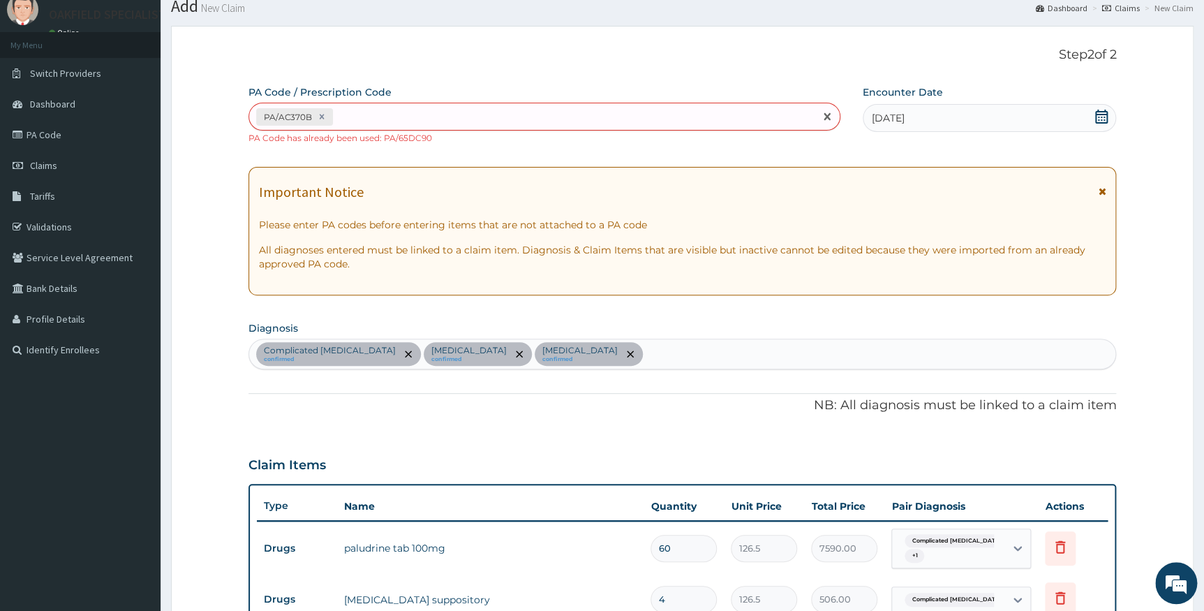
click at [532, 122] on div "PA/AC370B" at bounding box center [531, 116] width 565 height 23
paste input "PA/65DC90"
type input "PA/65DC90"
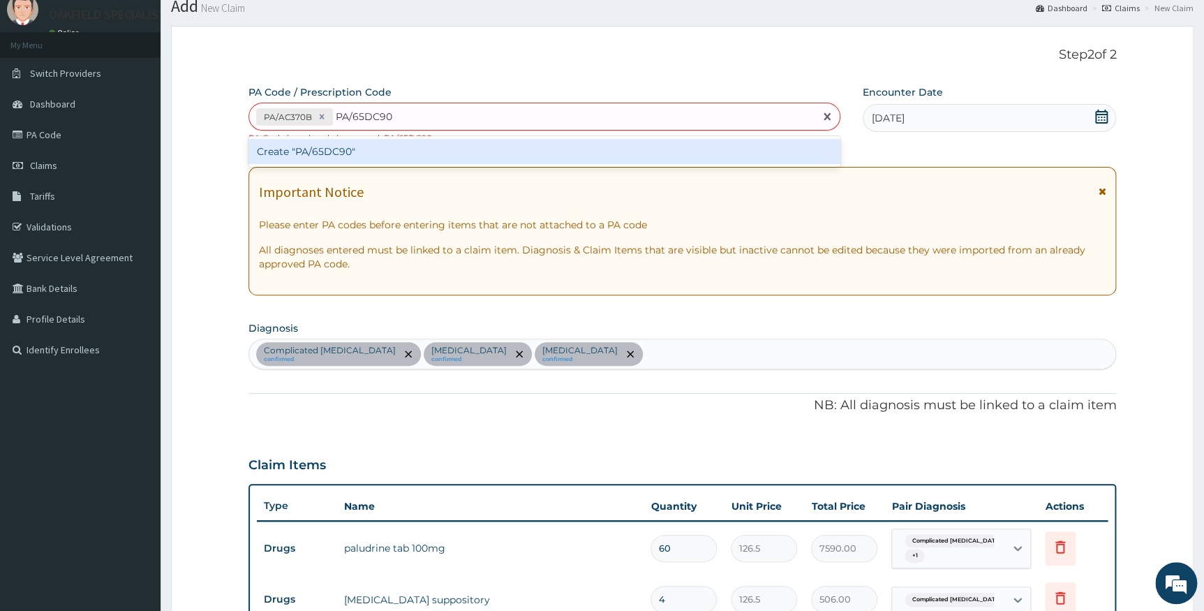
click at [505, 152] on div "Create "PA/65DC90"" at bounding box center [545, 151] width 592 height 25
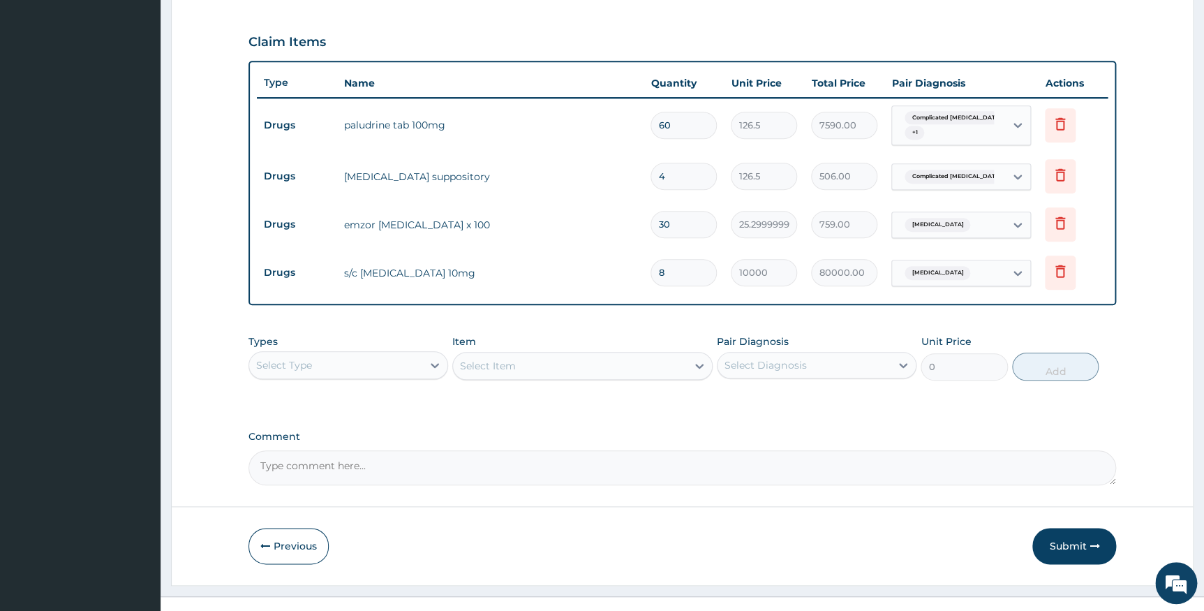
scroll to position [492, 0]
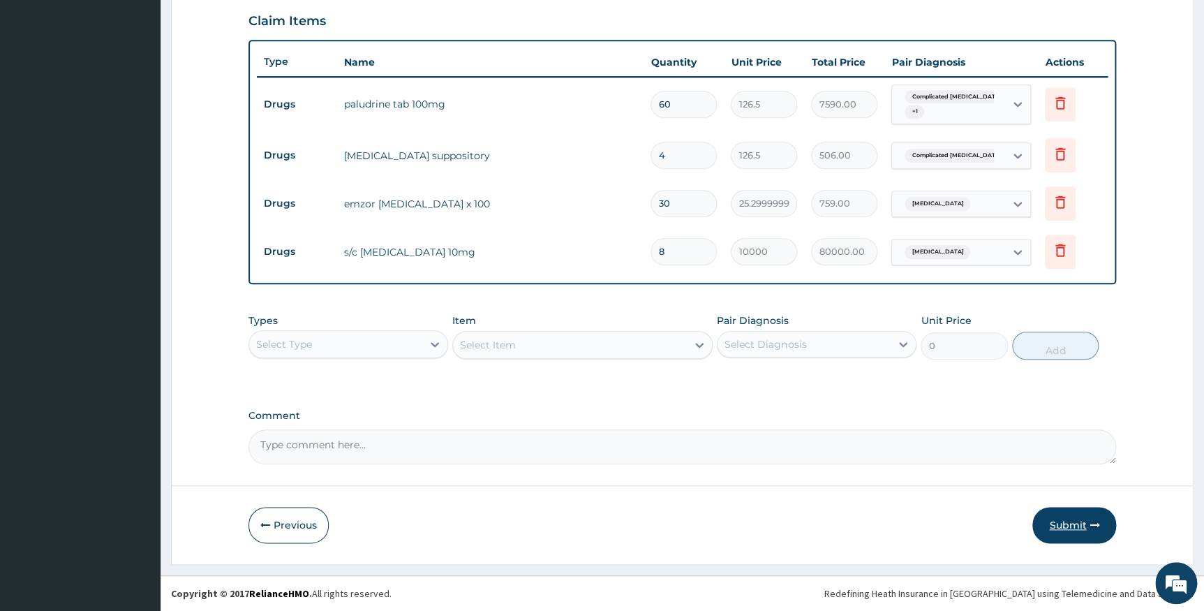
click at [1061, 519] on button "Submit" at bounding box center [1074, 525] width 84 height 36
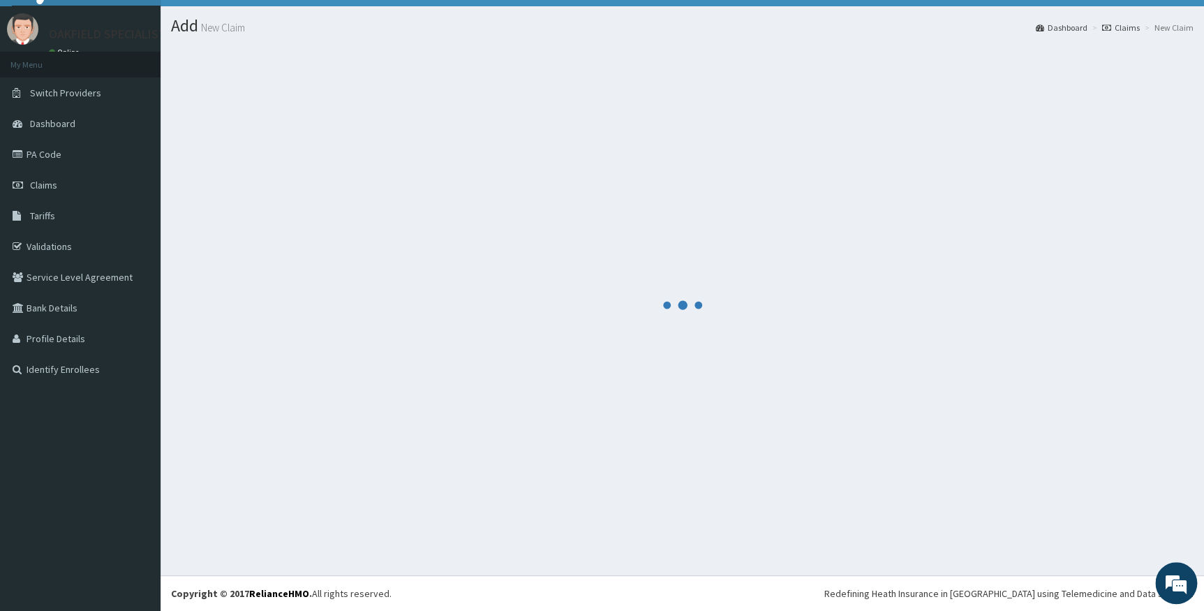
scroll to position [28, 0]
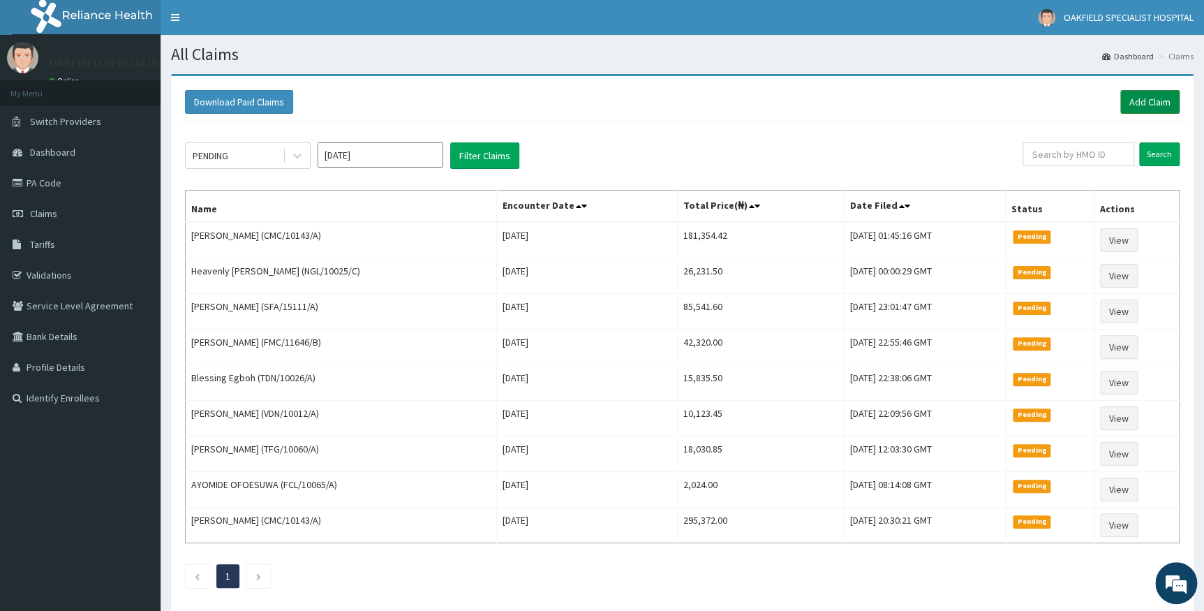
click at [1159, 101] on link "Add Claim" at bounding box center [1149, 102] width 59 height 24
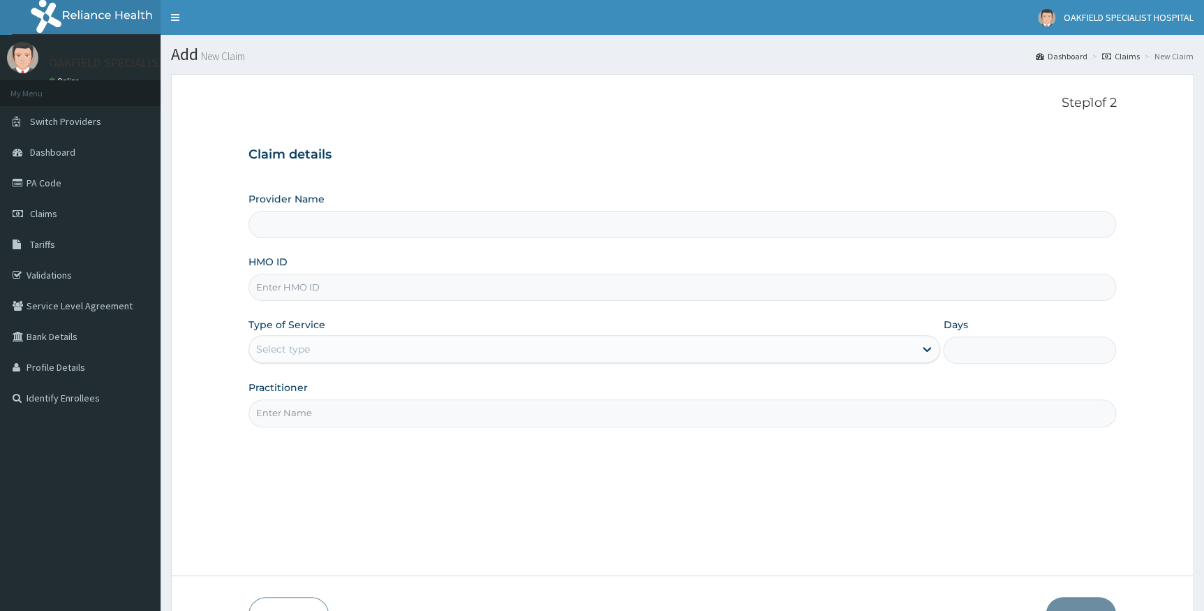
type input "Vinca Hospital Limited"
click at [300, 290] on input "HMO ID" at bounding box center [683, 287] width 868 height 27
paste input "AOF/10107/A"
type input "AOF/10107/A"
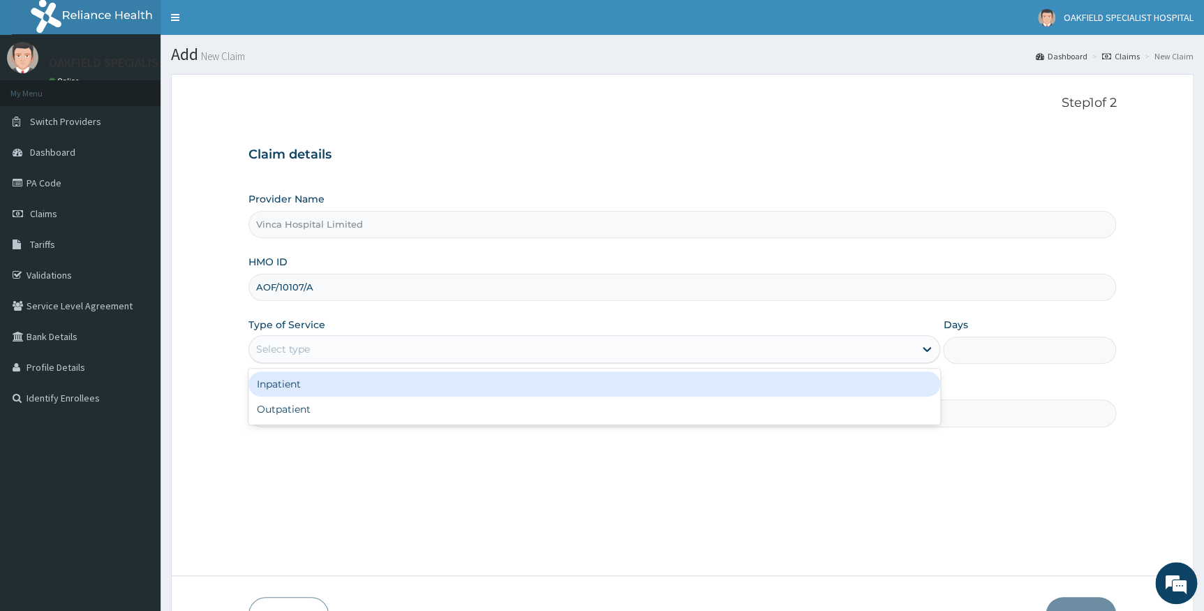
click at [311, 352] on div "Select type" at bounding box center [582, 349] width 666 height 22
drag, startPoint x: 300, startPoint y: 384, endPoint x: 496, endPoint y: 355, distance: 197.6
click at [302, 384] on div "Inpatient" at bounding box center [595, 383] width 692 height 25
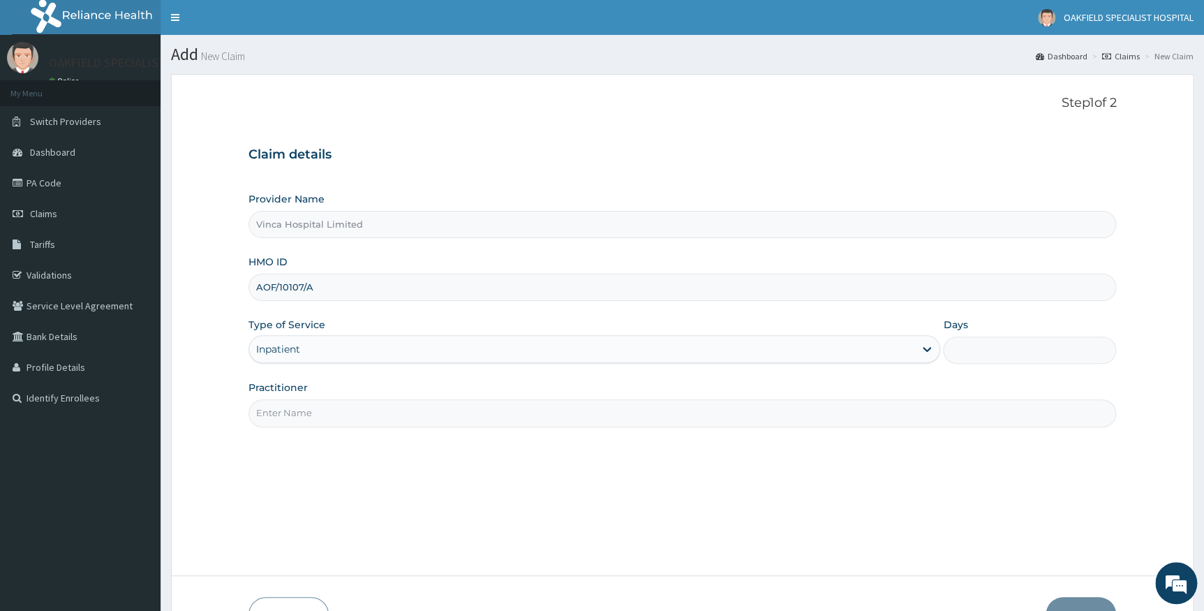
click at [979, 356] on input "Days" at bounding box center [1029, 349] width 173 height 27
type input "2"
click at [558, 417] on input "Practitioner" at bounding box center [683, 412] width 868 height 27
type input "DR BELLO"
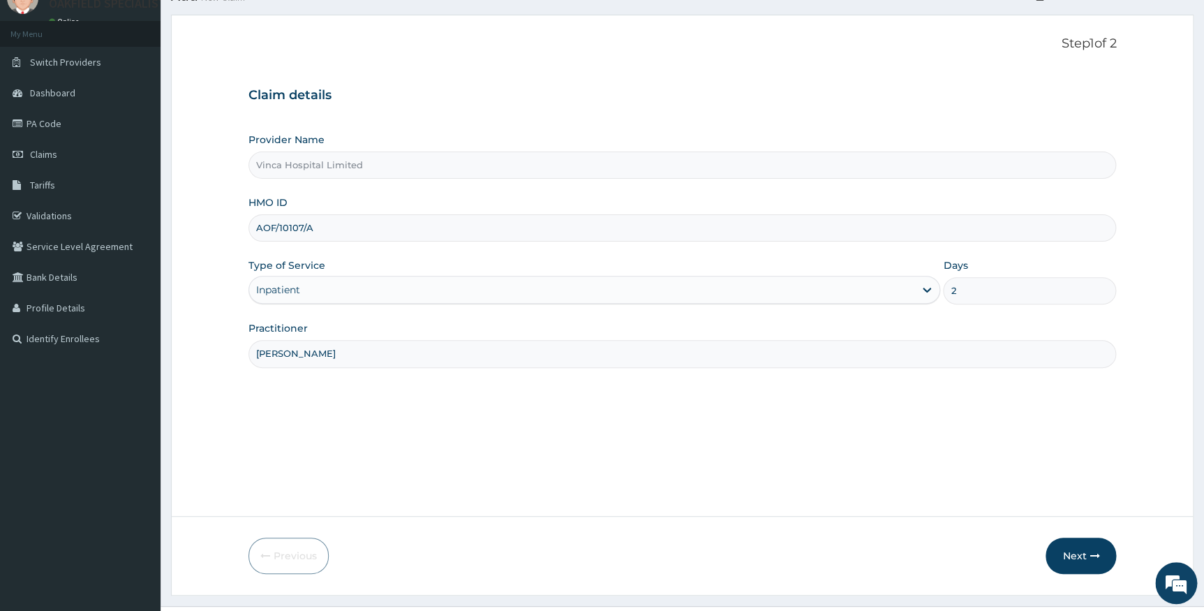
scroll to position [89, 0]
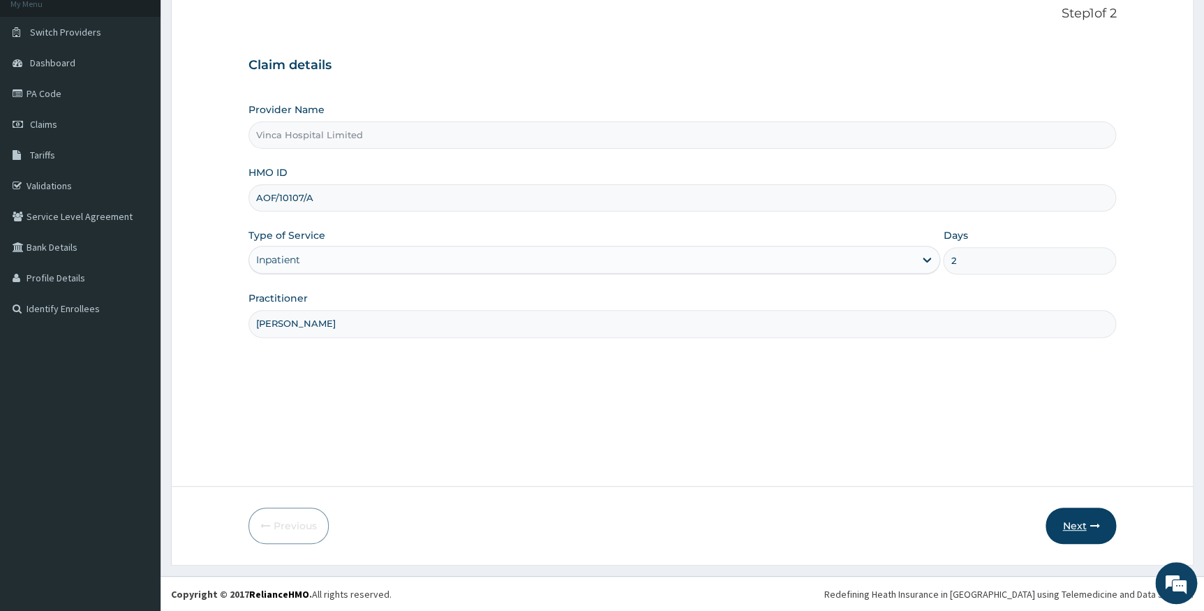
click at [1087, 519] on button "Next" at bounding box center [1081, 525] width 71 height 36
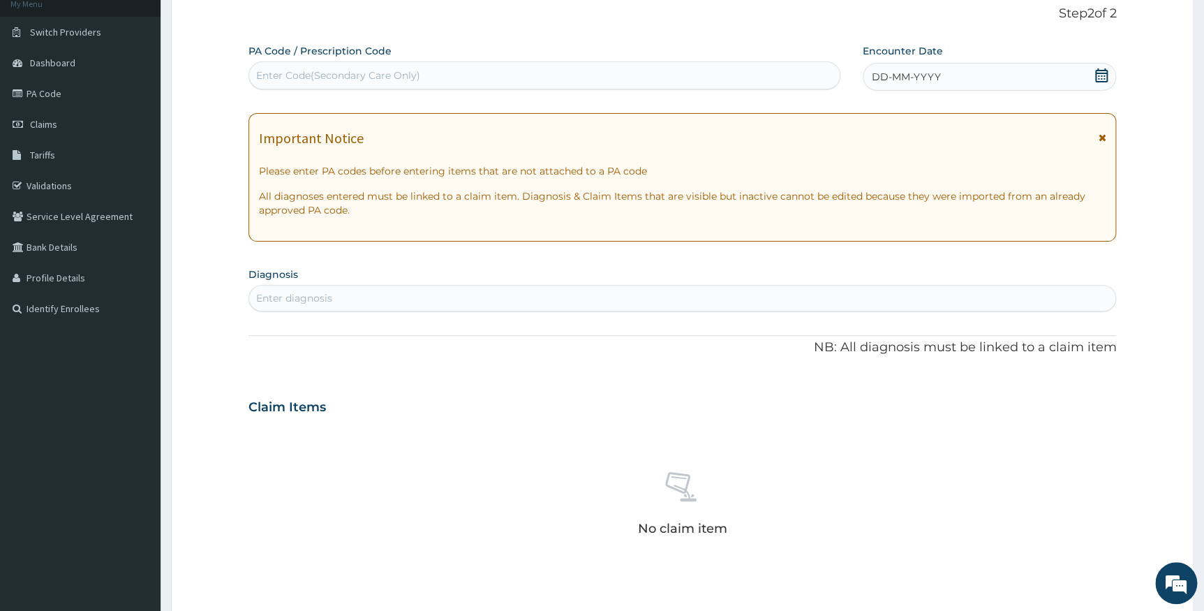
click at [386, 74] on div "Enter Code(Secondary Care Only)" at bounding box center [338, 75] width 164 height 14
paste input "PA/77E89C"
type input "PA/77E89C"
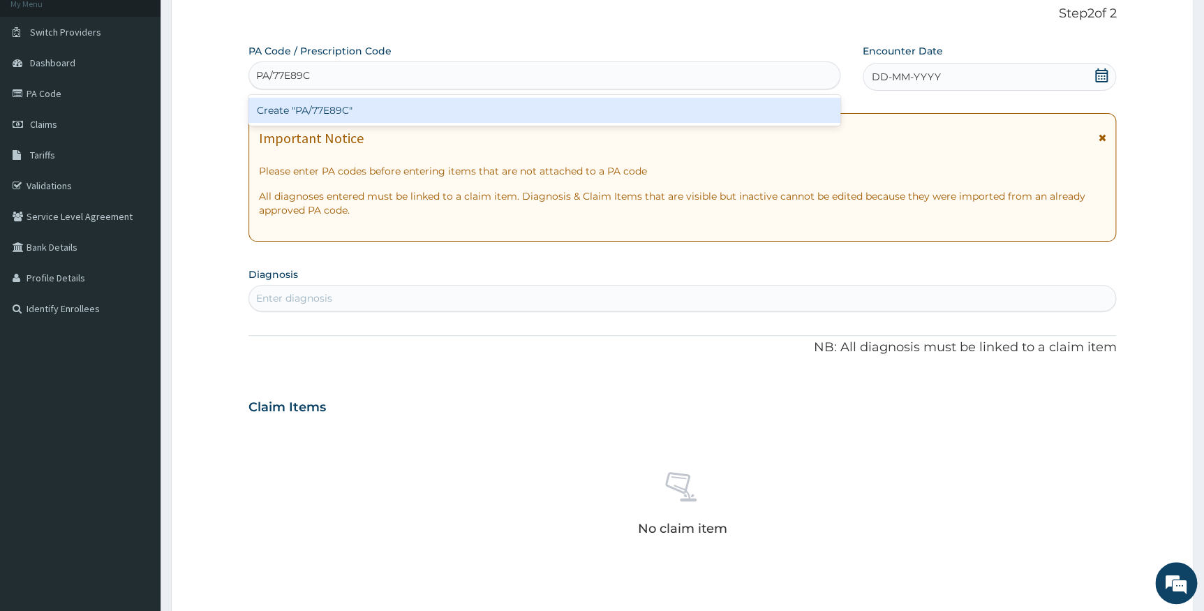
click at [385, 112] on div "Create "PA/77E89C"" at bounding box center [545, 110] width 592 height 25
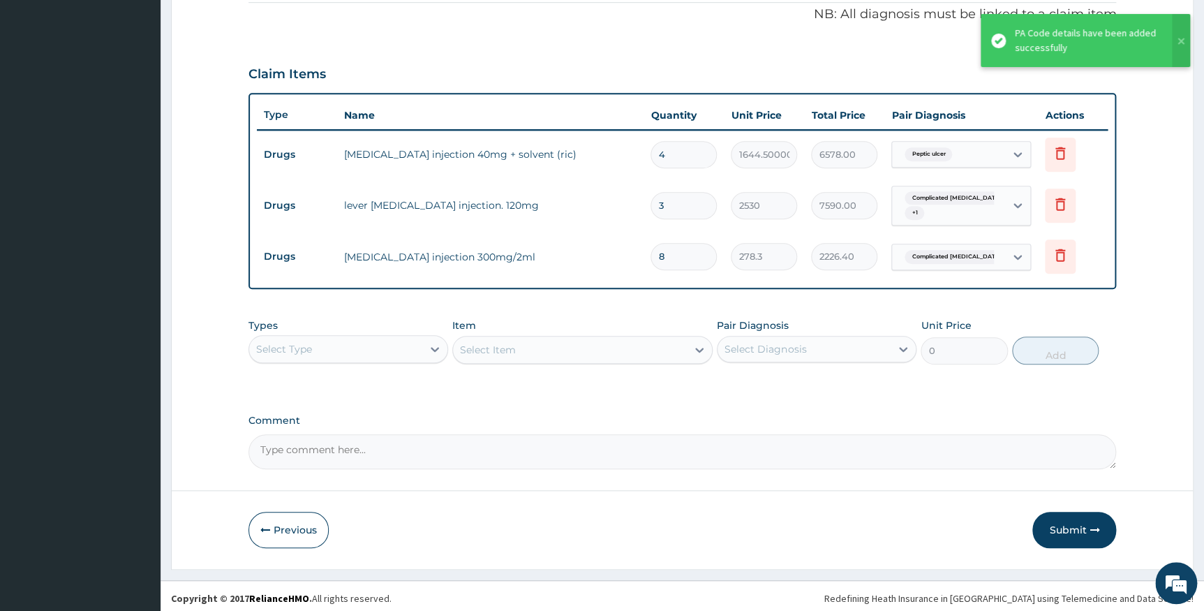
scroll to position [431, 0]
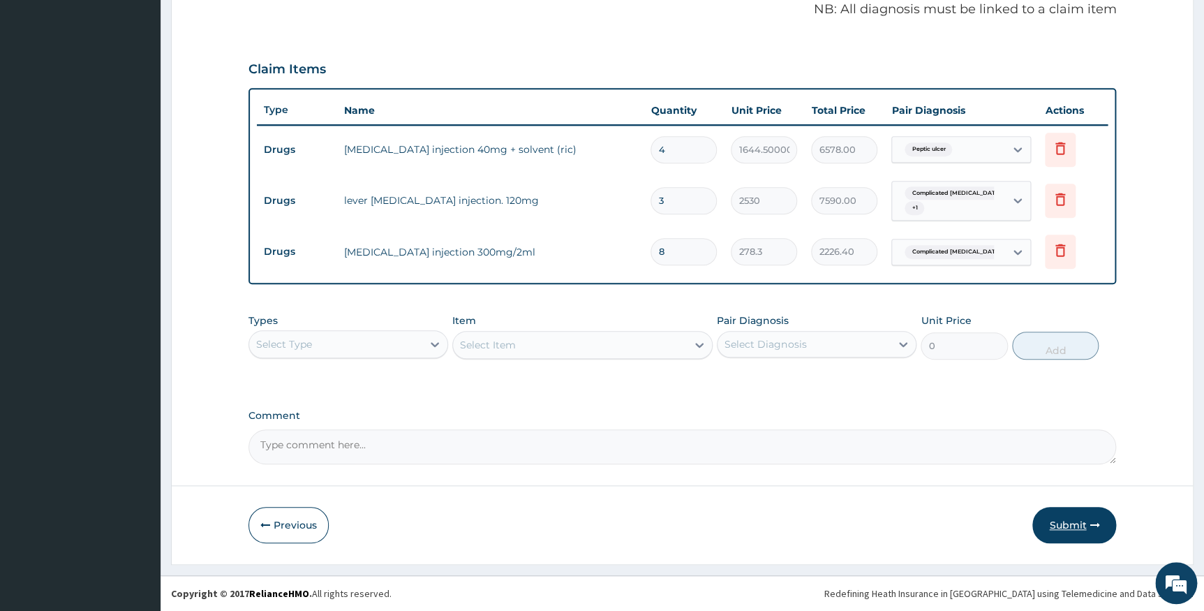
click at [1054, 514] on button "Submit" at bounding box center [1074, 525] width 84 height 36
